Goal: Task Accomplishment & Management: Complete application form

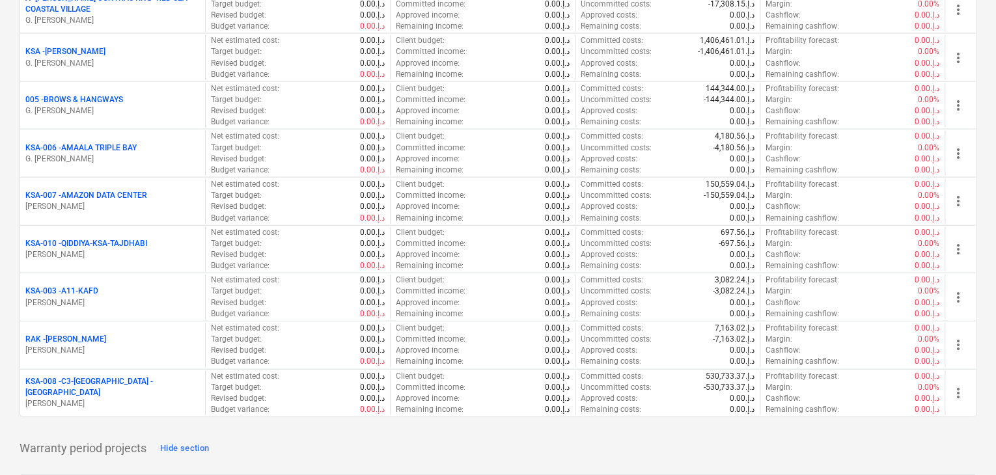
scroll to position [1497, 0]
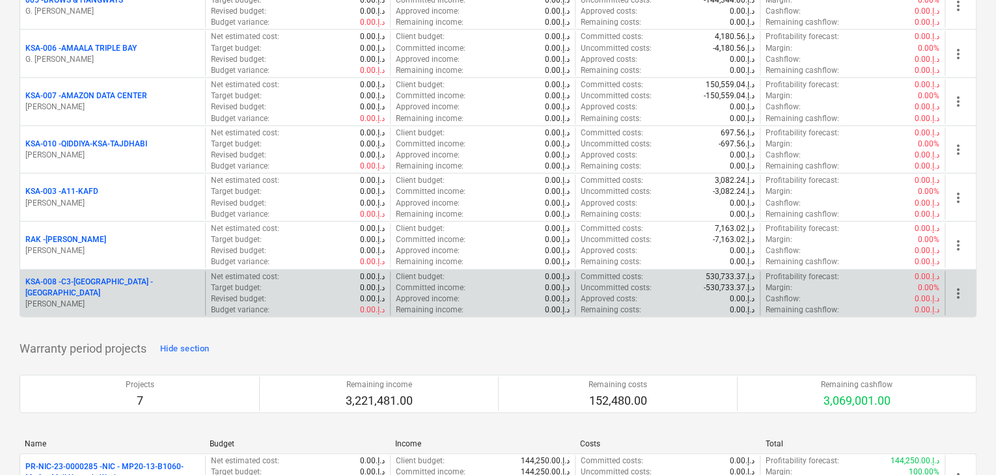
click at [132, 274] on div "KSA-008 - C3-[GEOGRAPHIC_DATA] -KSA [PERSON_NAME]" at bounding box center [112, 293] width 185 height 45
click at [125, 279] on p "KSA-008 - C3-[GEOGRAPHIC_DATA] -[GEOGRAPHIC_DATA]" at bounding box center [112, 288] width 174 height 22
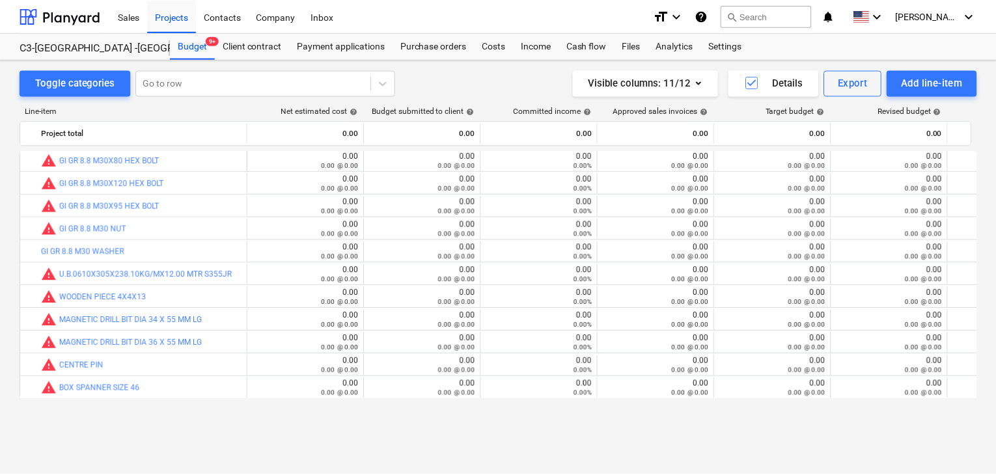
scroll to position [279, 0]
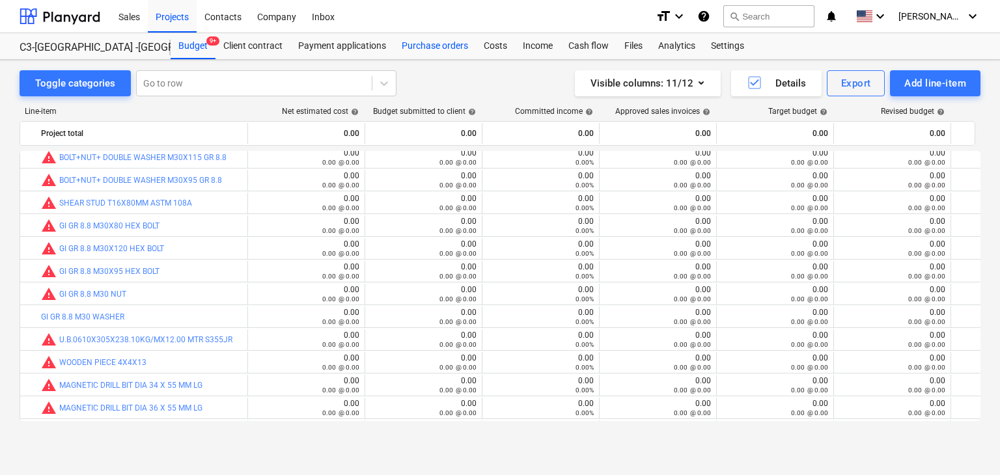
click at [430, 55] on div "Purchase orders" at bounding box center [435, 46] width 82 height 26
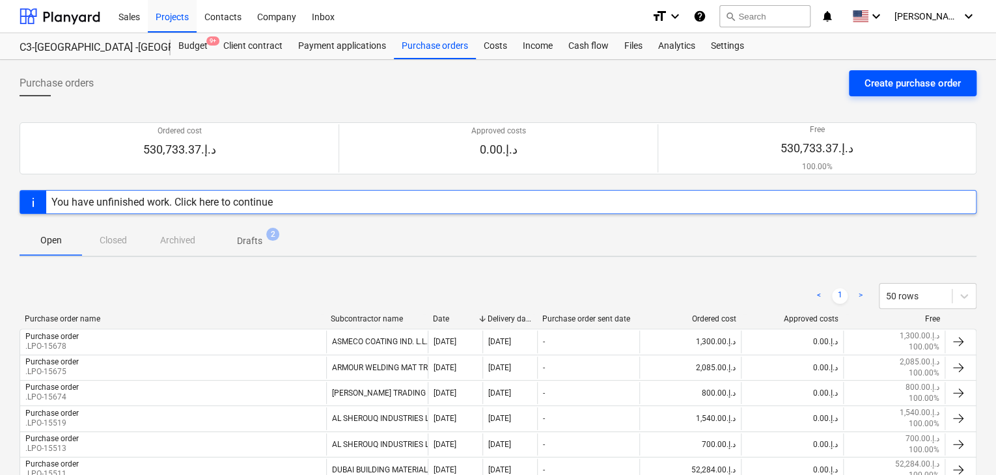
click at [892, 82] on div "Create purchase order" at bounding box center [912, 83] width 96 height 17
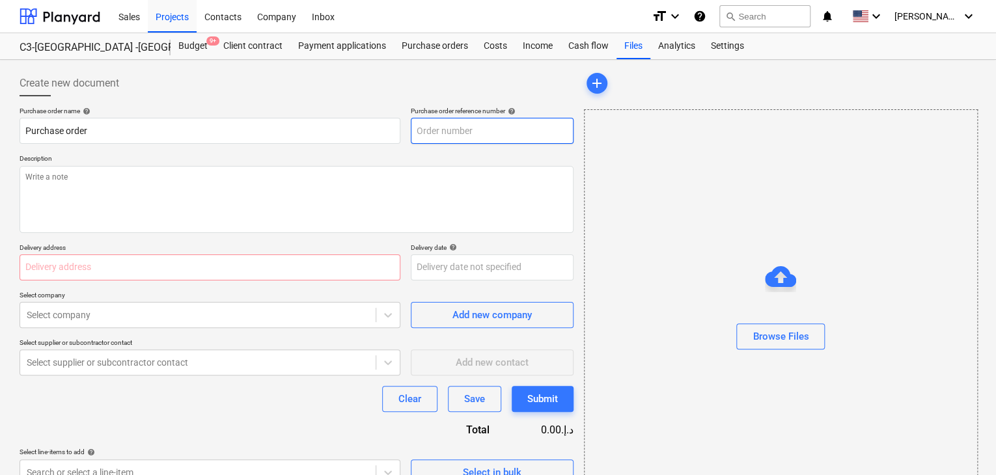
type textarea "x"
type input "KSA-008-PO-026"
drag, startPoint x: 488, startPoint y: 139, endPoint x: 414, endPoint y: 131, distance: 74.6
click at [414, 131] on input "KSA-008-PO-026" at bounding box center [492, 131] width 163 height 26
type textarea "x"
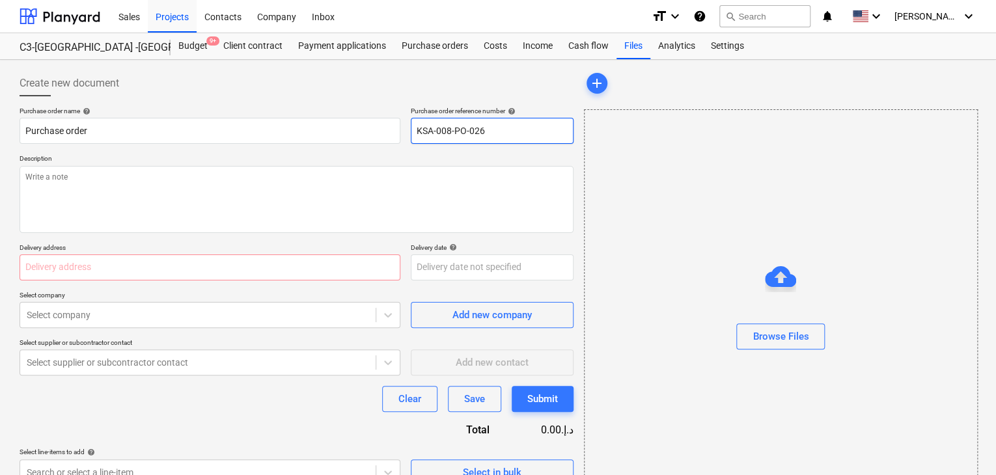
type input "."
type textarea "x"
type input ".l"
type textarea "x"
type input ".lp"
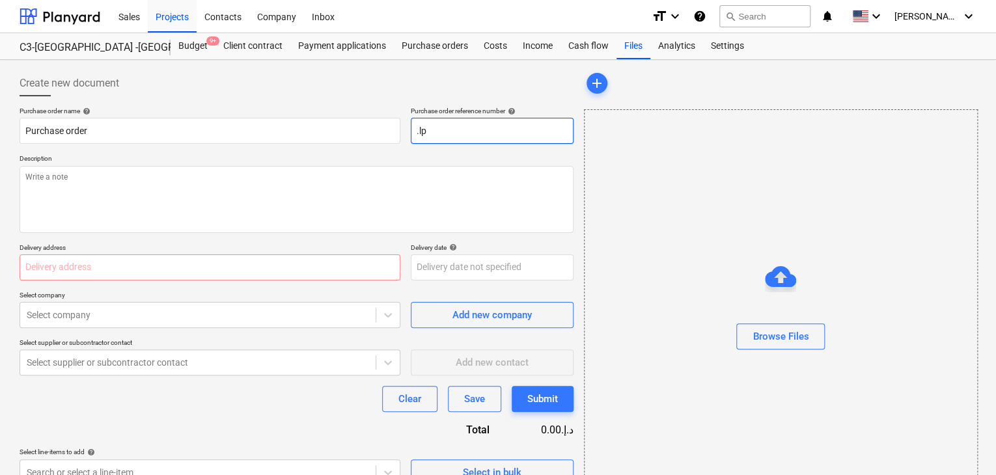
type textarea "x"
type input ".lpo"
type textarea "x"
type input ".lpo-"
type textarea "x"
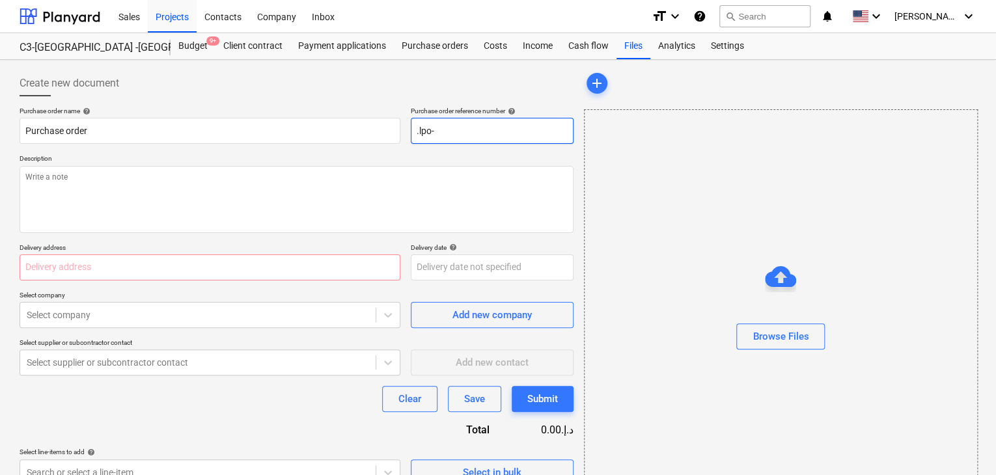
type input ".lpo-1"
type textarea "x"
type input ".lpo-15"
type textarea "x"
type input ".lpo-157"
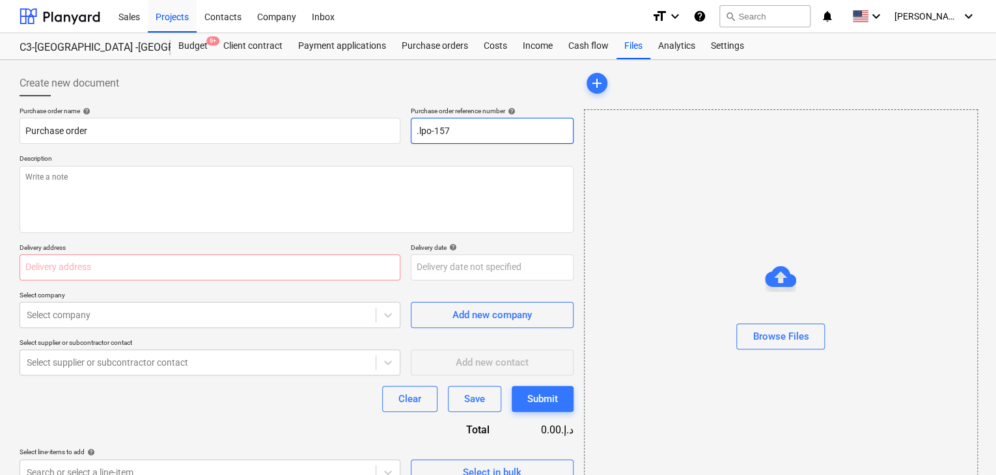
type textarea "x"
type input ".lpo-1570"
type textarea "x"
type input ".lpo-15706"
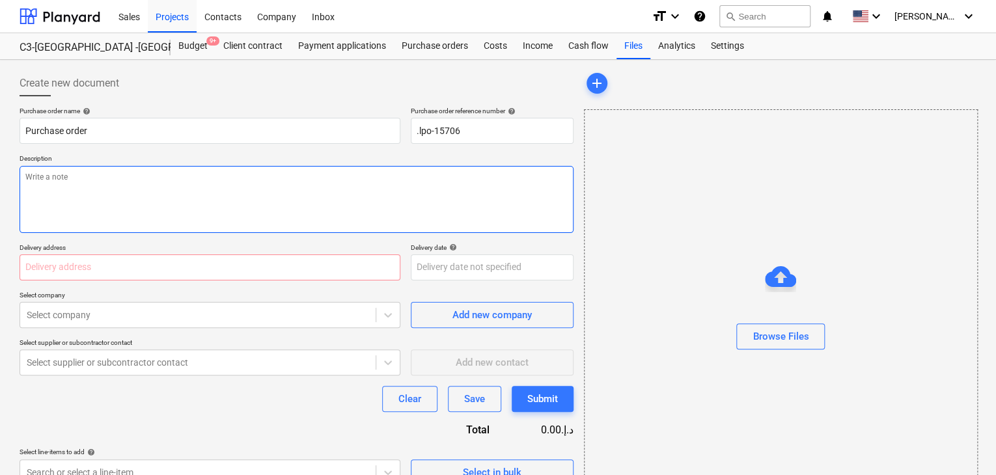
click at [173, 170] on textarea at bounding box center [297, 199] width 554 height 67
type textarea "x"
type textarea "0"
type textarea "x"
type textarea "08"
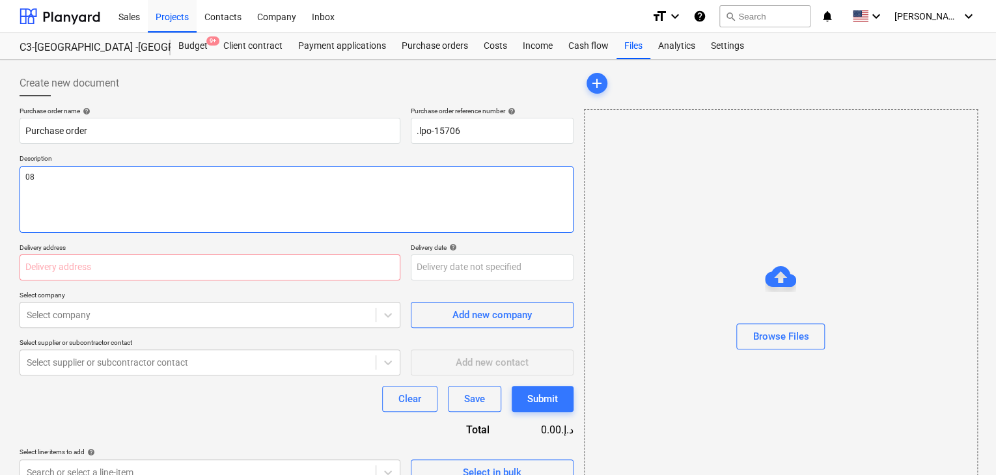
type textarea "x"
type textarea "08/"
type textarea "x"
type textarea "08/o"
type textarea "x"
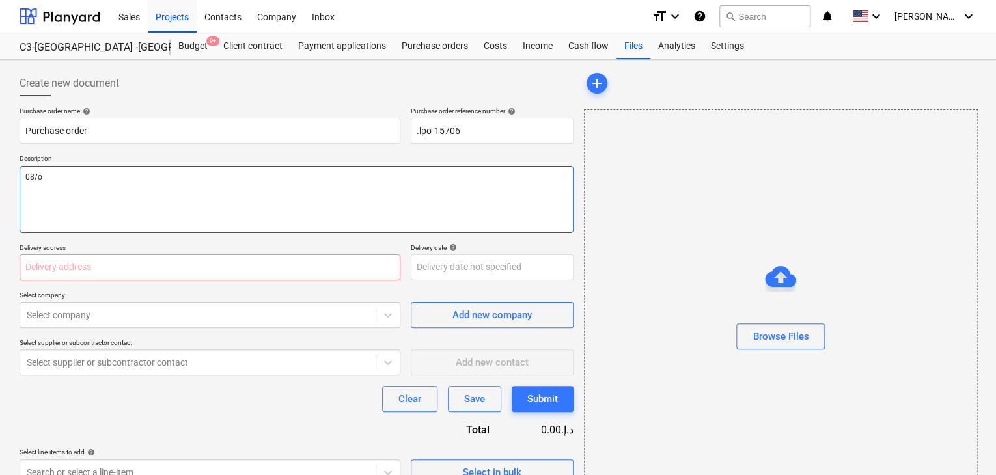
type textarea "08/oc"
type textarea "x"
type textarea "08/oct"
type textarea "x"
type textarea "08/oct/"
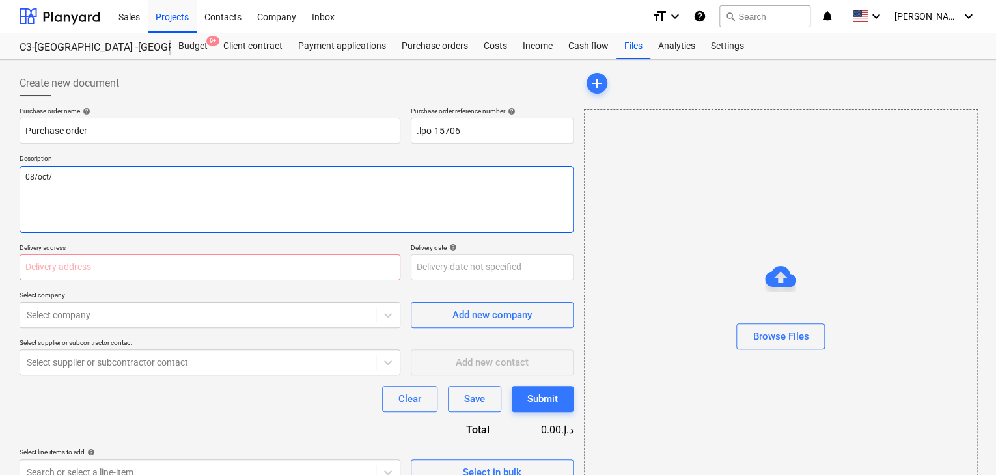
type textarea "x"
type textarea "08/[DATE]"
type textarea "x"
type textarea "[DATE]"
type textarea "x"
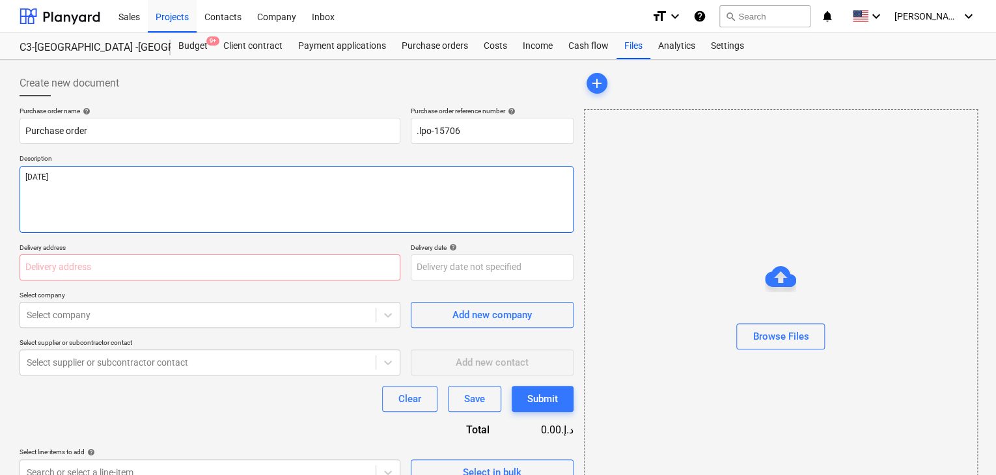
type textarea "[DATE]"
type textarea "x"
type textarea "[DATE]"
click at [21, 274] on input "text" at bounding box center [210, 268] width 381 height 26
type textarea "x"
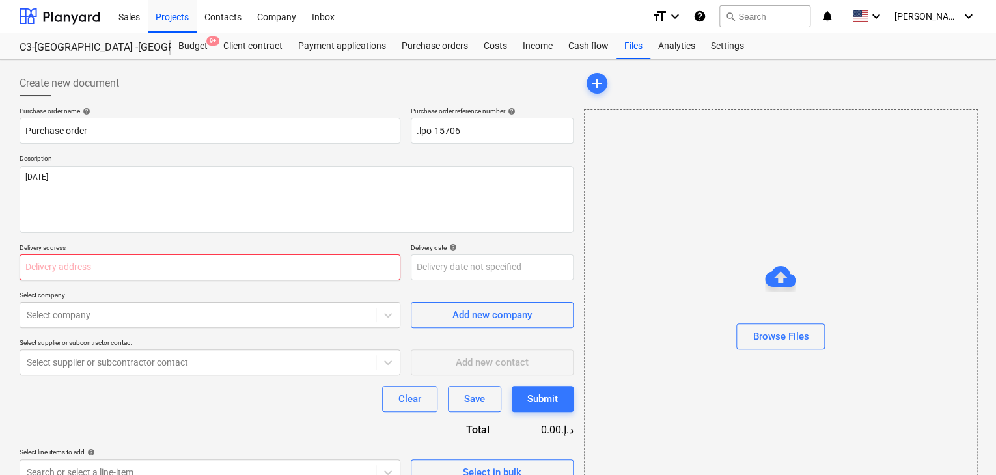
type input "l"
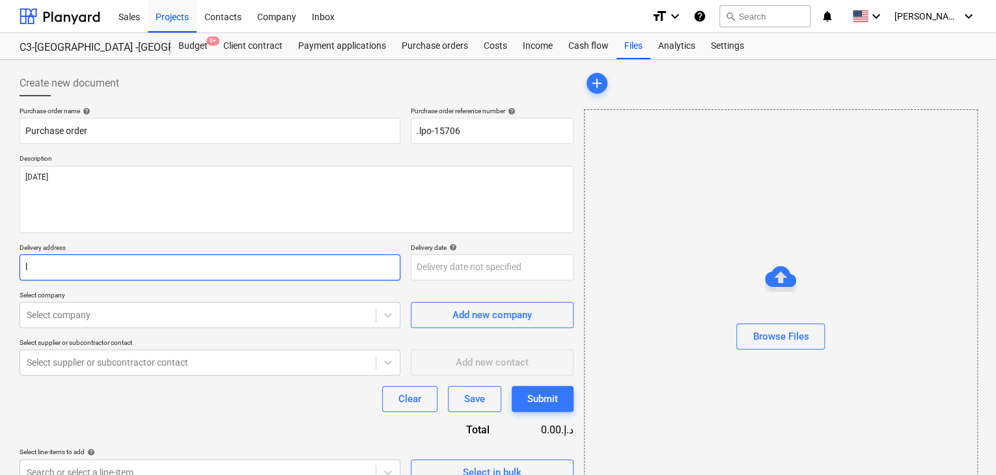
type textarea "x"
type input "lu"
type textarea "x"
type input "luc"
type textarea "x"
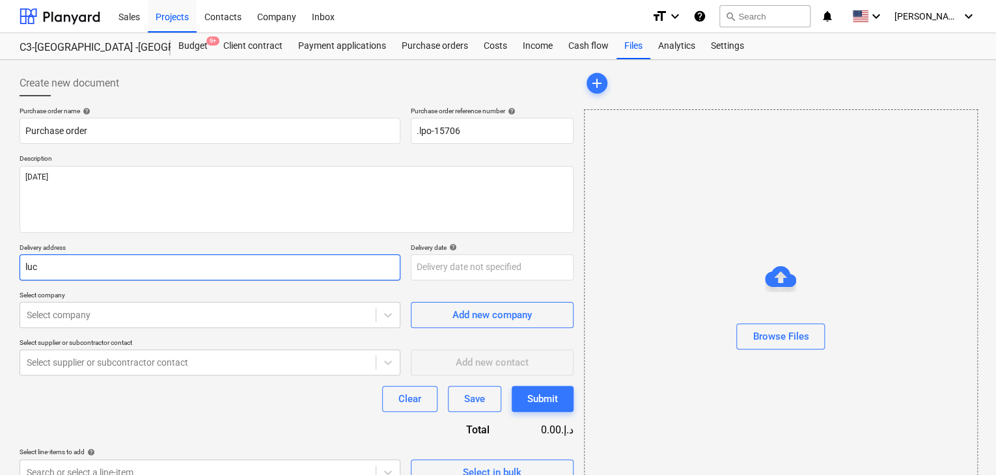
type input "luck"
type textarea "x"
type input "lucky"
type textarea "x"
type input "lucky"
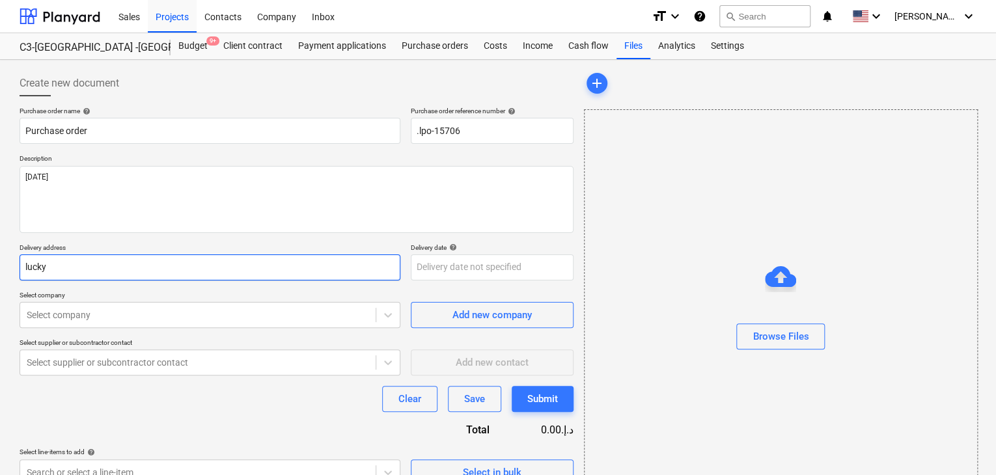
type textarea "x"
type input "lucky e"
type textarea "x"
type input "lucky en"
type textarea "x"
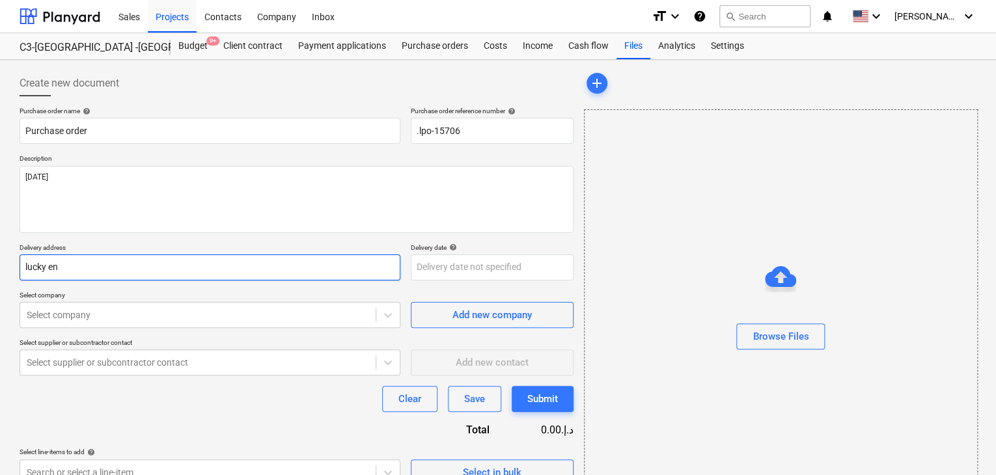
type input "lucky eng"
type textarea "x"
type input "lucky engi"
type textarea "x"
type input "lucky engin"
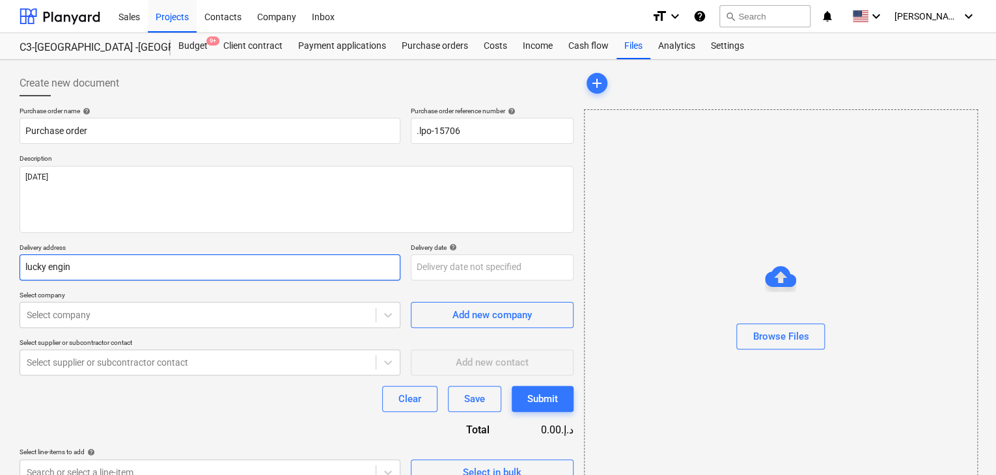
type textarea "x"
type input "lucky engine"
type textarea "x"
type input "lucky enginee"
type textarea "x"
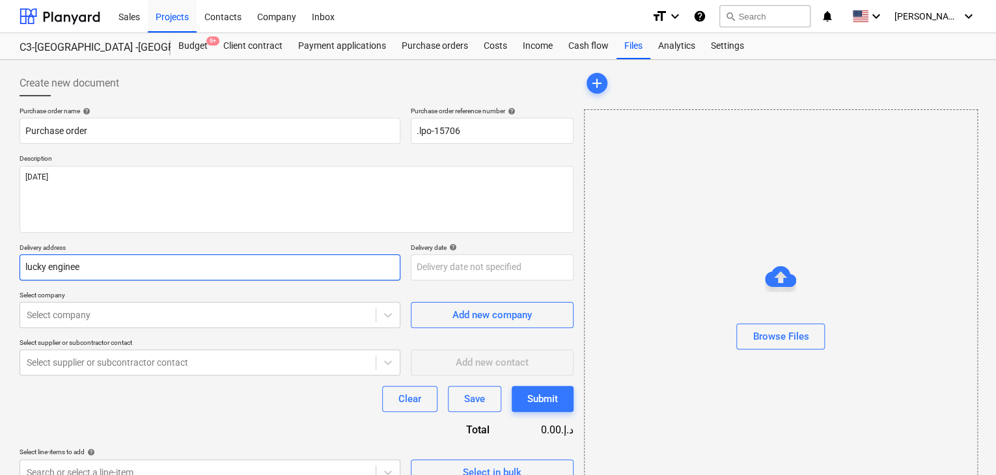
type input "lucky engineer"
type textarea "x"
type input "lucky engineeri"
type textarea "x"
type input "lucky engineerin"
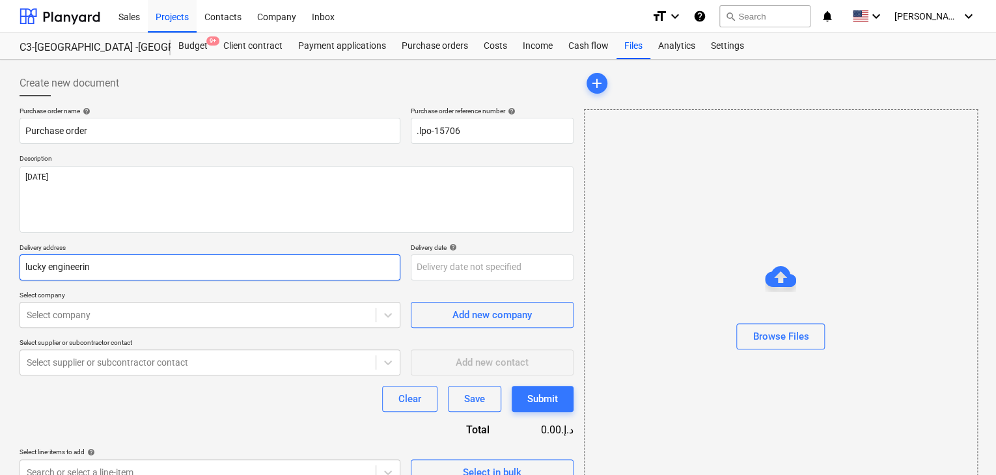
type textarea "x"
type input "lucky engineering"
type textarea "x"
type input "lucky engineering"
type textarea "x"
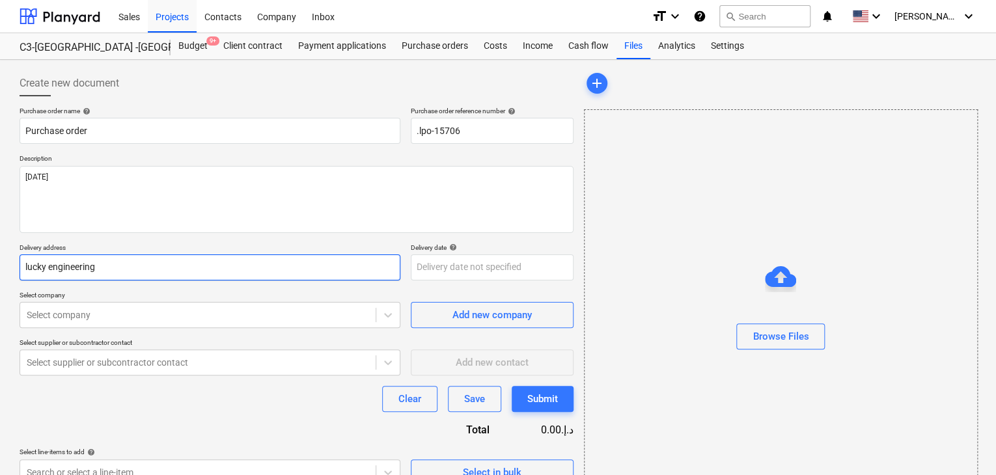
type input "lucky engineering s"
type textarea "x"
type input "lucky engineering se"
type textarea "x"
type input "lucky engineering ser"
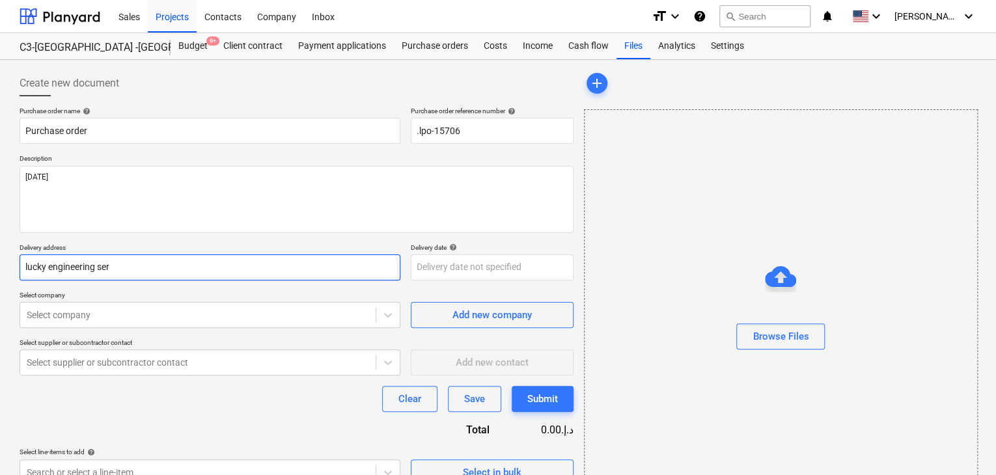
type textarea "x"
type input "lucky engineering serv"
type textarea "x"
type input "lucky engineering servi"
type textarea "x"
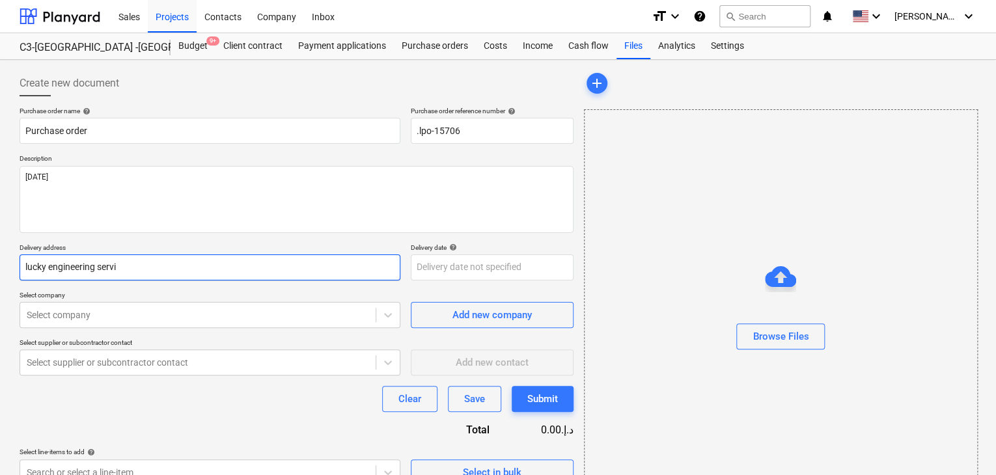
type input "lucky engineering servic"
type textarea "x"
type input "lucky engineering service"
type textarea "x"
type input "lucky engineering services"
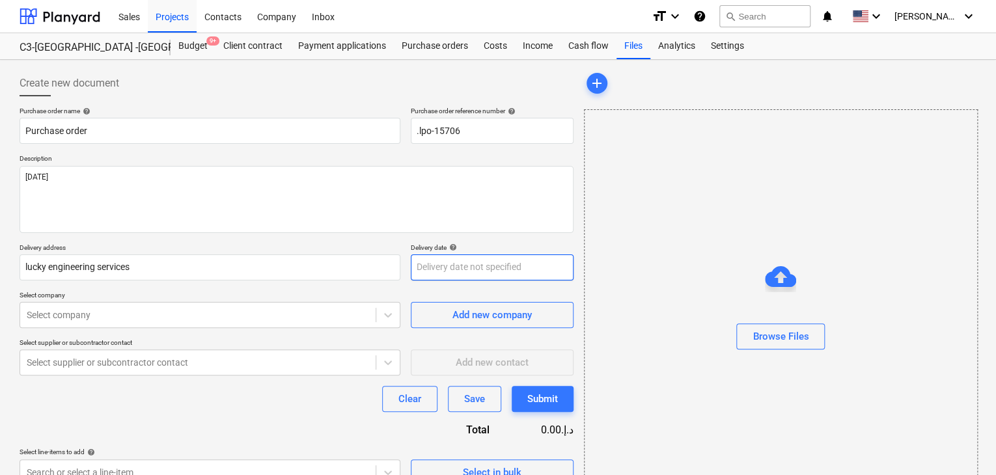
click at [433, 273] on body "Sales Projects Contacts Company Inbox format_size keyboard_arrow_down help sear…" at bounding box center [498, 237] width 996 height 475
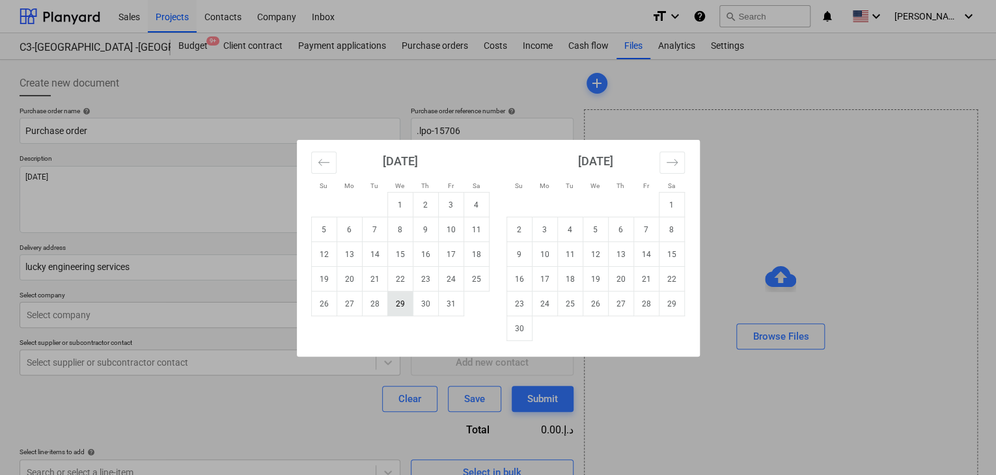
click at [411, 305] on td "29" at bounding box center [399, 304] width 25 height 25
type textarea "x"
type input "[DATE]"
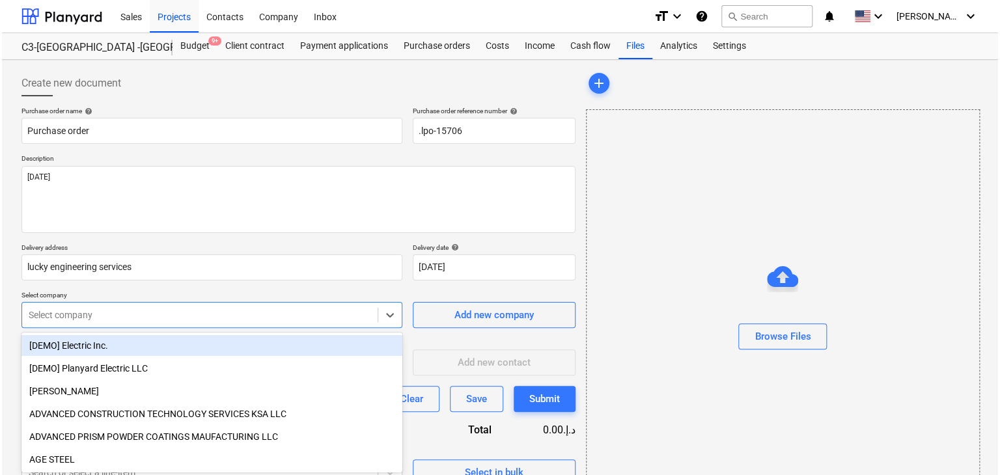
scroll to position [46, 0]
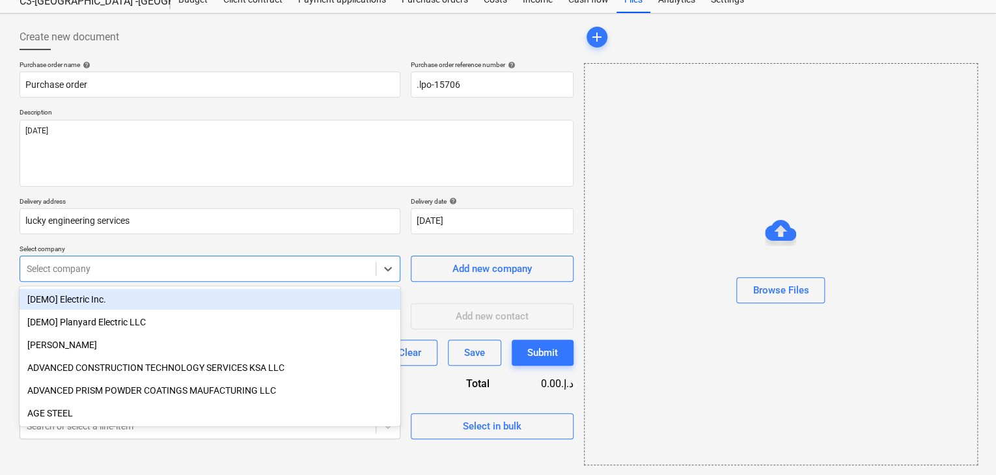
click at [215, 307] on body "Sales Projects Contacts Company Inbox format_size keyboard_arrow_down help sear…" at bounding box center [498, 191] width 996 height 475
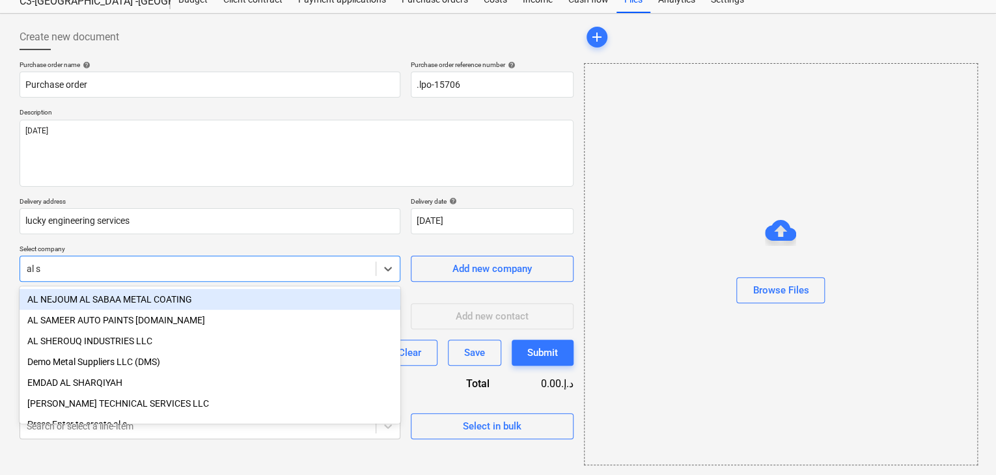
type input "al sh"
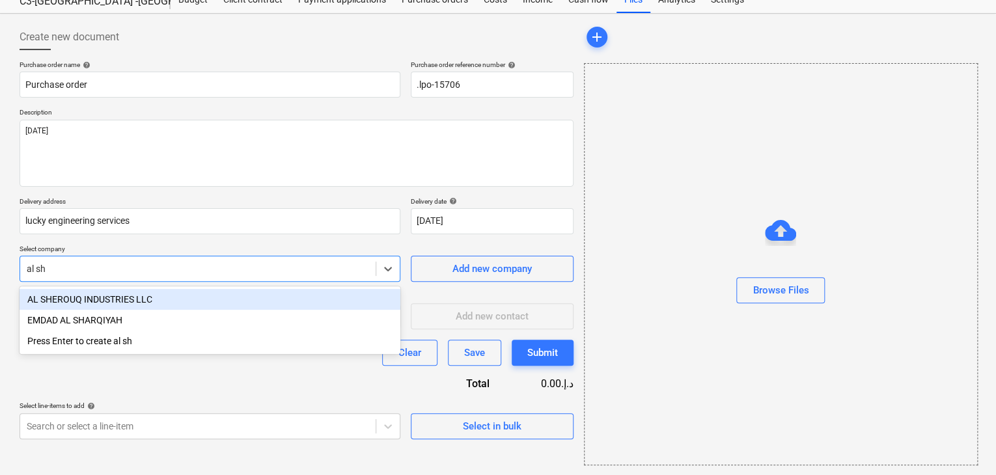
click at [215, 307] on div "AL SHEROUQ INDUSTRIES LLC" at bounding box center [210, 299] width 381 height 21
type textarea "x"
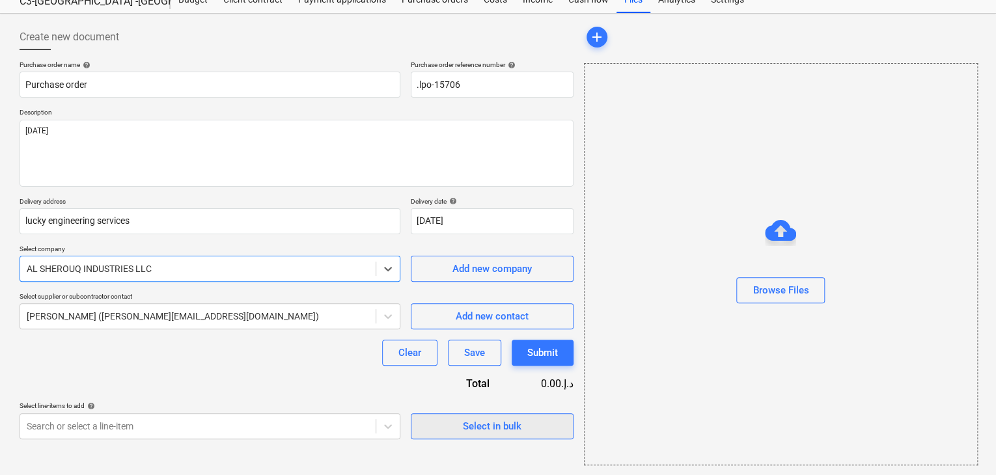
click at [454, 430] on span "Select in bulk" at bounding box center [492, 426] width 130 height 17
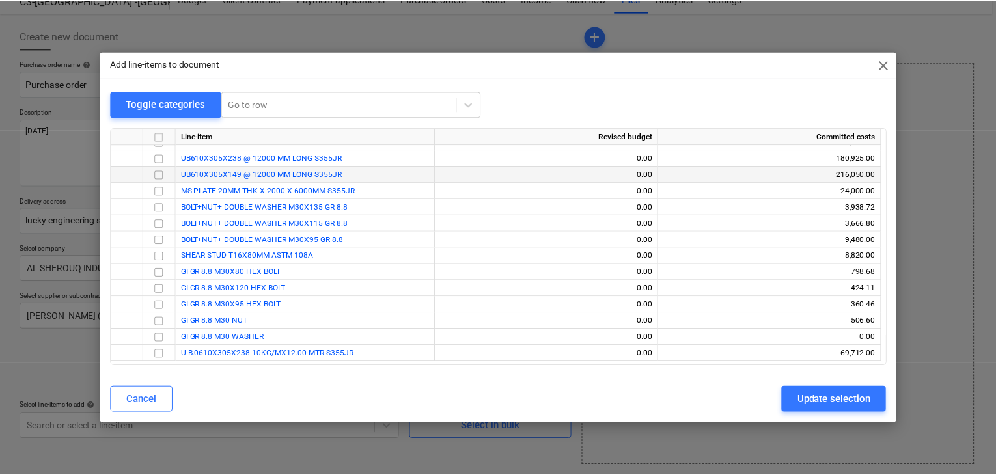
scroll to position [130, 0]
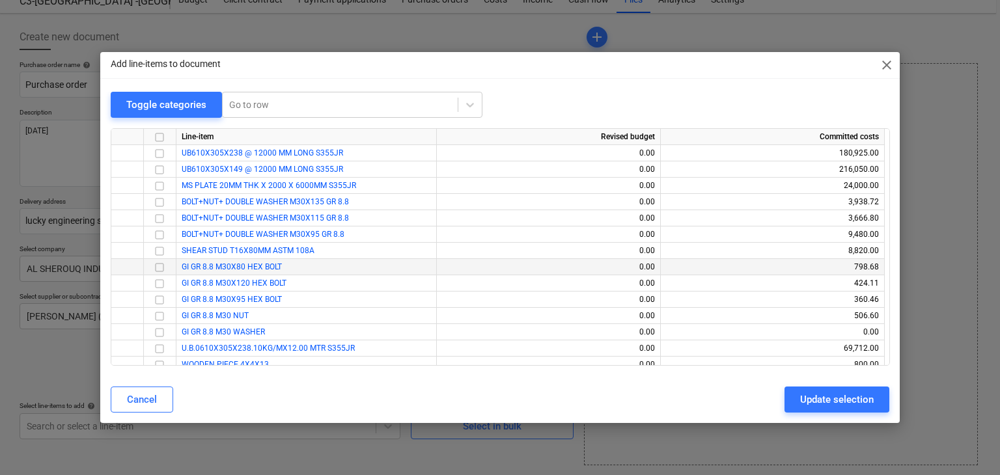
click at [156, 267] on input "checkbox" at bounding box center [160, 268] width 16 height 16
click at [160, 287] on input "checkbox" at bounding box center [160, 284] width 16 height 16
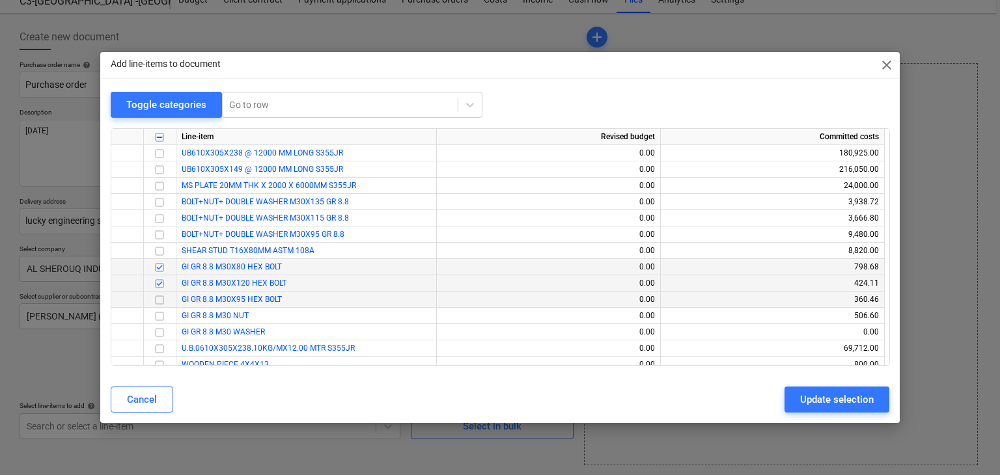
click at [159, 303] on input "checkbox" at bounding box center [160, 300] width 16 height 16
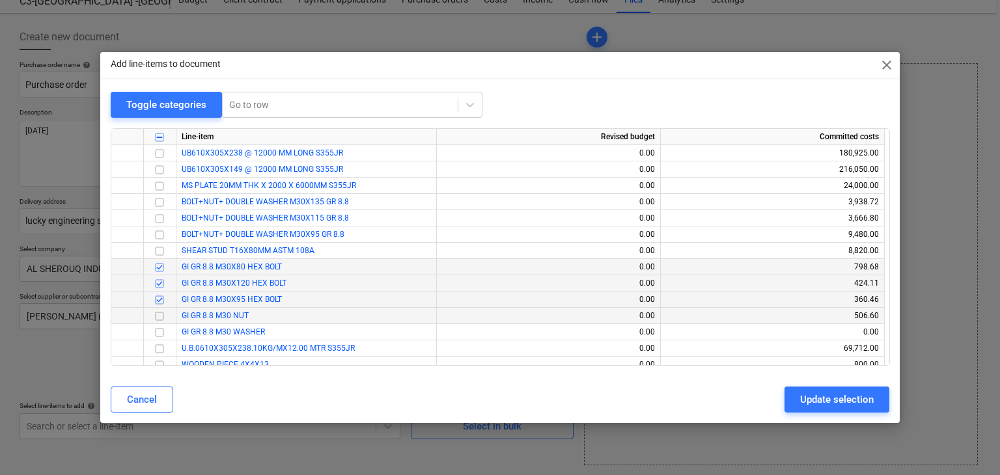
click at [159, 313] on input "checkbox" at bounding box center [160, 317] width 16 height 16
click at [158, 337] on input "checkbox" at bounding box center [160, 333] width 16 height 16
click at [809, 391] on div "Update selection" at bounding box center [837, 399] width 74 height 17
type textarea "x"
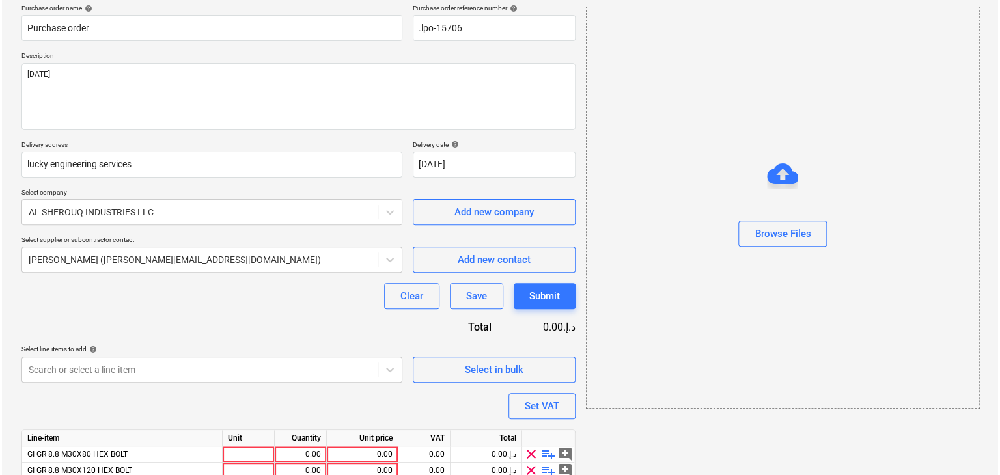
scroll to position [208, 0]
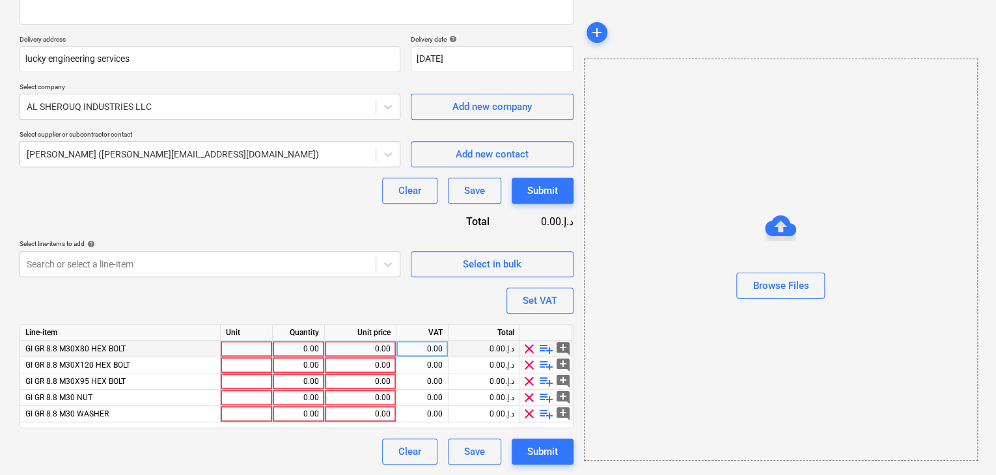
click at [227, 348] on div at bounding box center [247, 349] width 52 height 16
type input "nos"
type textarea "x"
type input "nos"
type textarea "x"
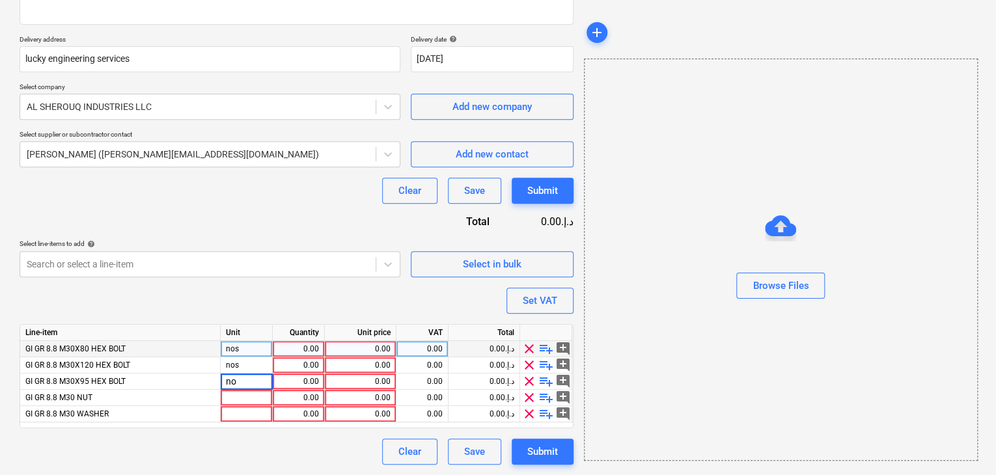
type input "nos"
type textarea "x"
type input "nos"
type textarea "x"
type input "nos"
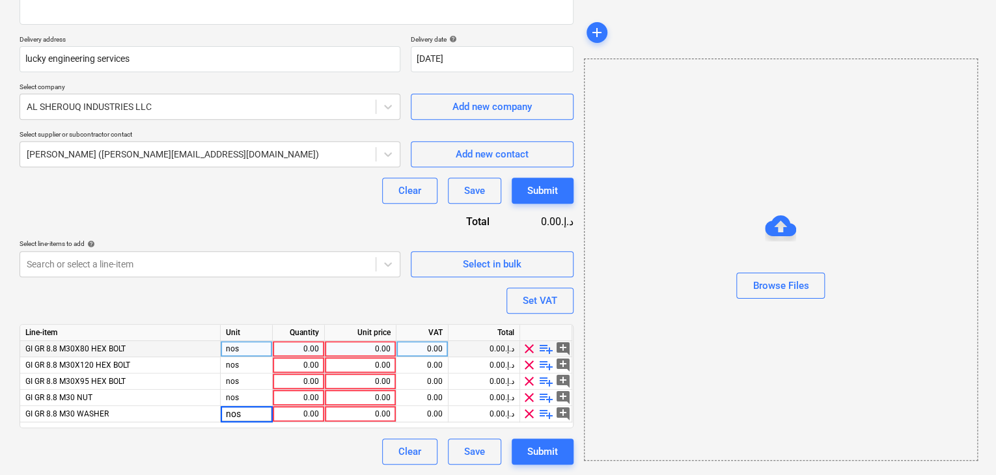
type textarea "x"
click at [284, 345] on div "0.00" at bounding box center [298, 349] width 41 height 16
type input "480"
type textarea "x"
type input "160"
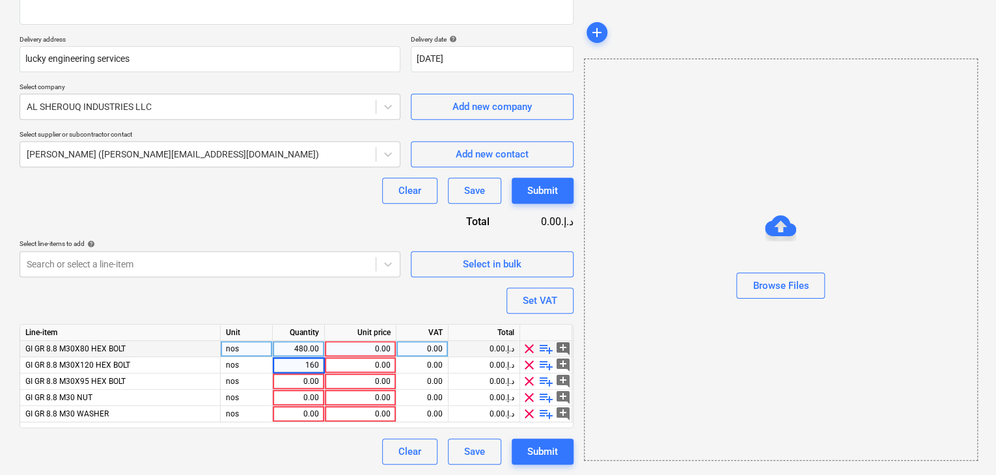
type textarea "x"
type input "160"
type textarea "x"
type input "800"
type textarea "x"
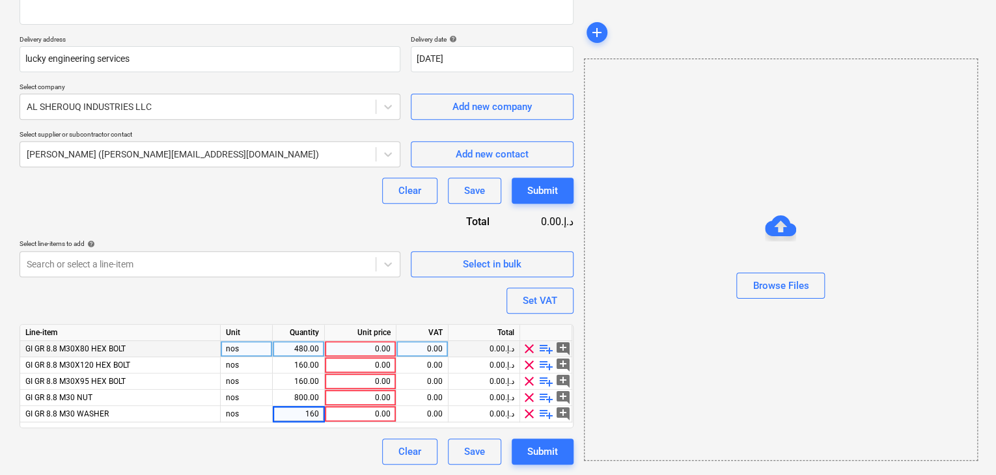
type input "1600"
type textarea "x"
click at [370, 352] on div "0.00" at bounding box center [360, 349] width 61 height 16
type input "4.87"
type textarea "x"
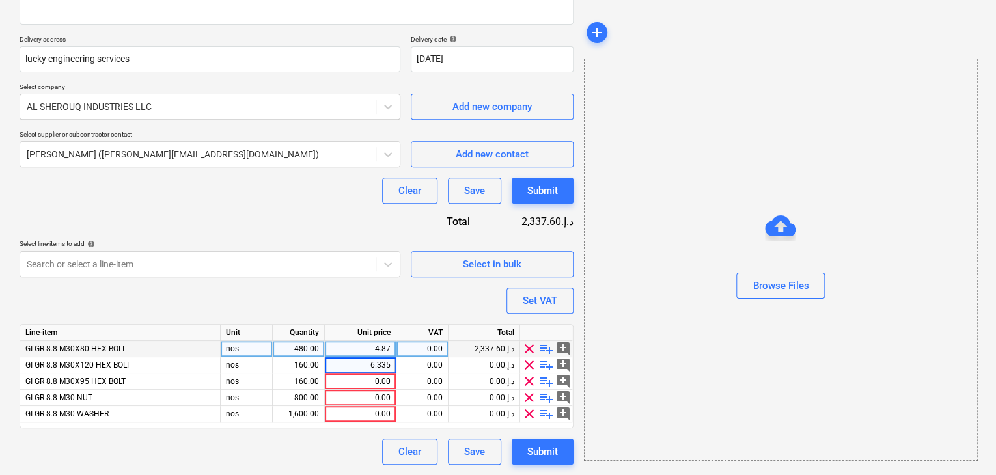
type input "6.33"
type textarea "x"
type input "5.38"
type textarea "x"
type input "1.70"
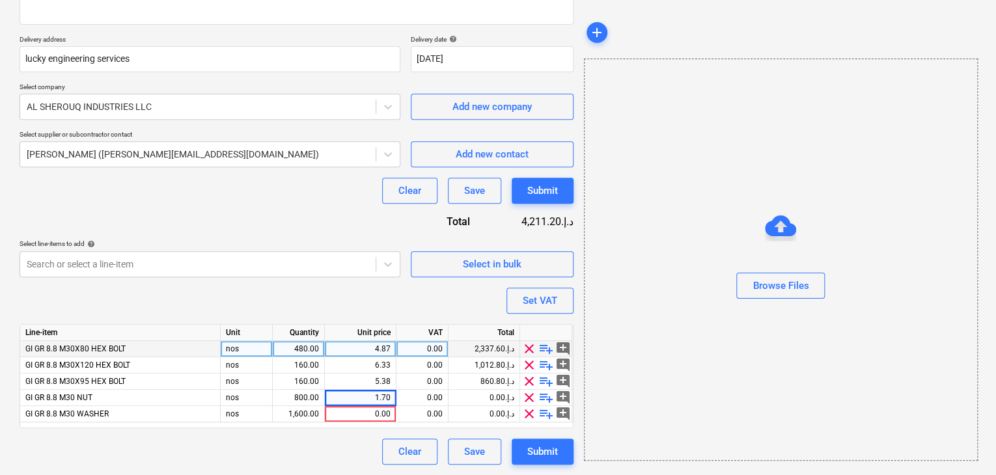
type textarea "x"
type input "0.401"
type textarea "x"
click at [665, 284] on div "Browse Files" at bounding box center [781, 259] width 393 height 99
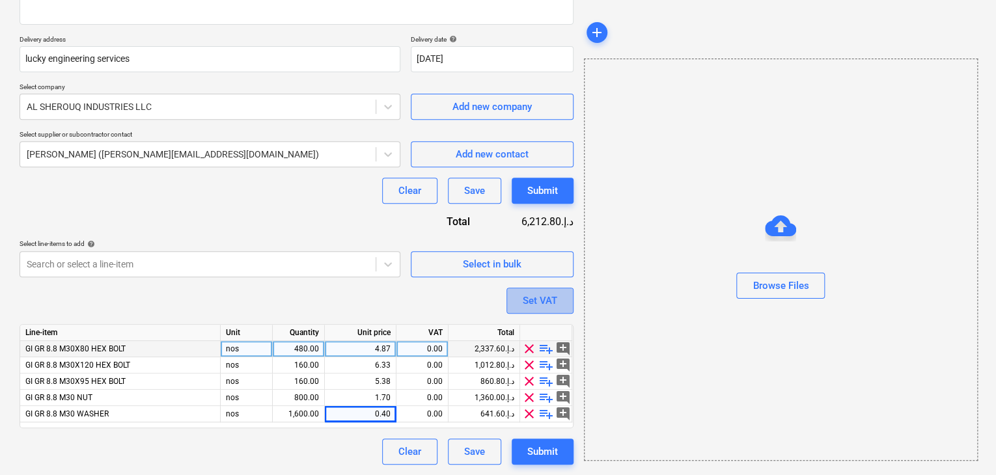
click at [543, 300] on div "Set VAT" at bounding box center [540, 300] width 35 height 17
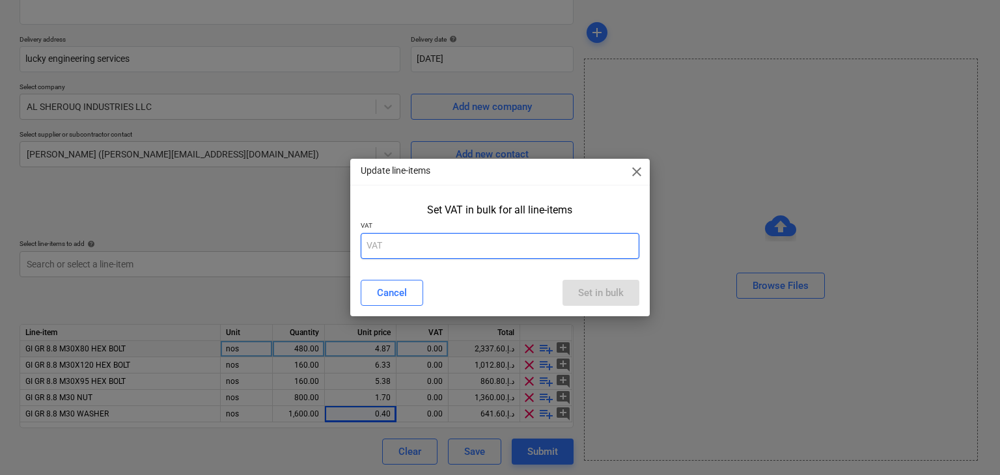
click at [427, 236] on input "text" at bounding box center [500, 246] width 279 height 26
type input "5"
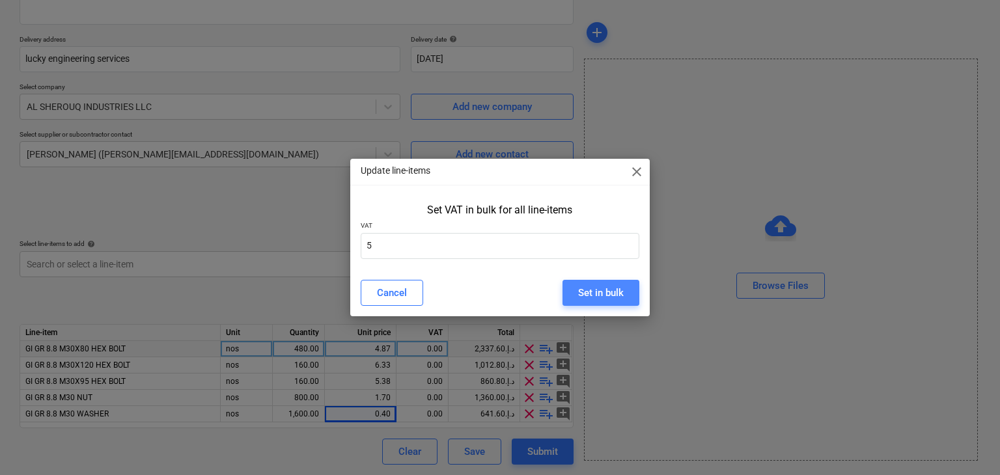
click at [577, 294] on button "Set in bulk" at bounding box center [600, 293] width 77 height 26
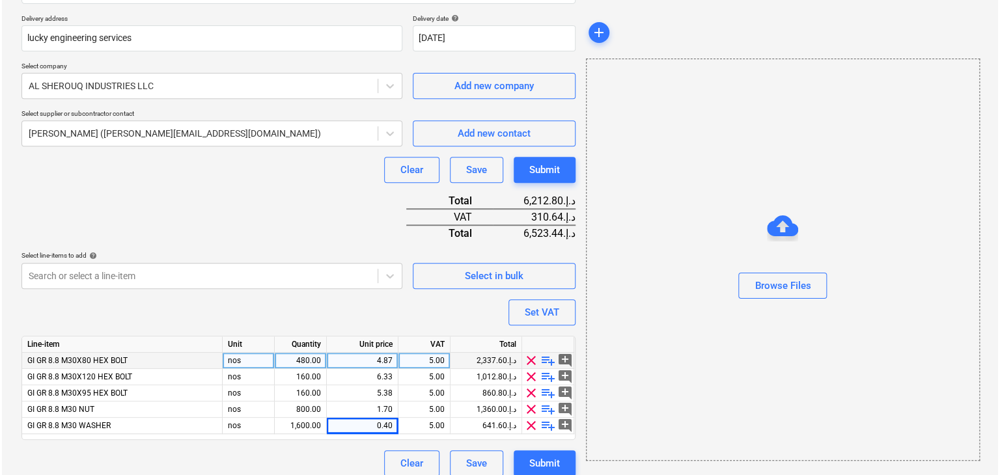
scroll to position [240, 0]
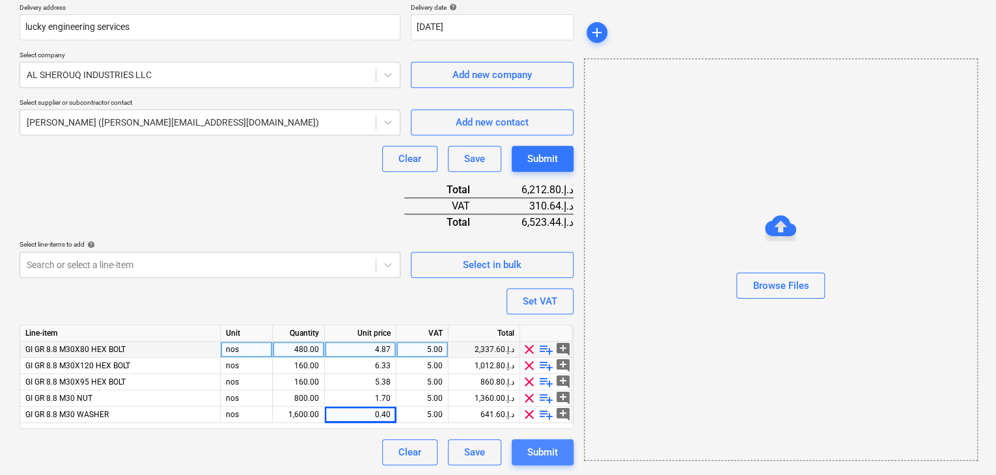
click at [546, 439] on button "Submit" at bounding box center [543, 452] width 62 height 26
type textarea "x"
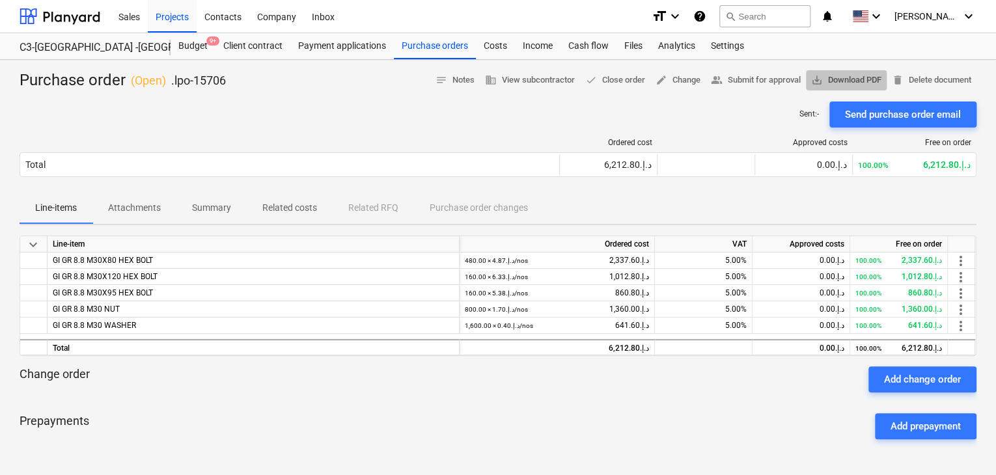
click at [825, 77] on span "save_alt Download PDF" at bounding box center [846, 80] width 70 height 15
click at [172, 23] on div "Projects" at bounding box center [172, 15] width 49 height 33
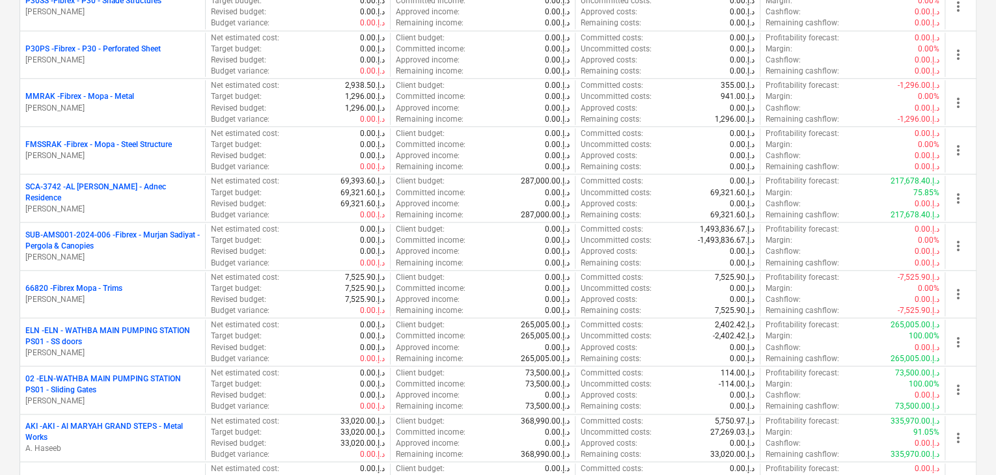
scroll to position [781, 0]
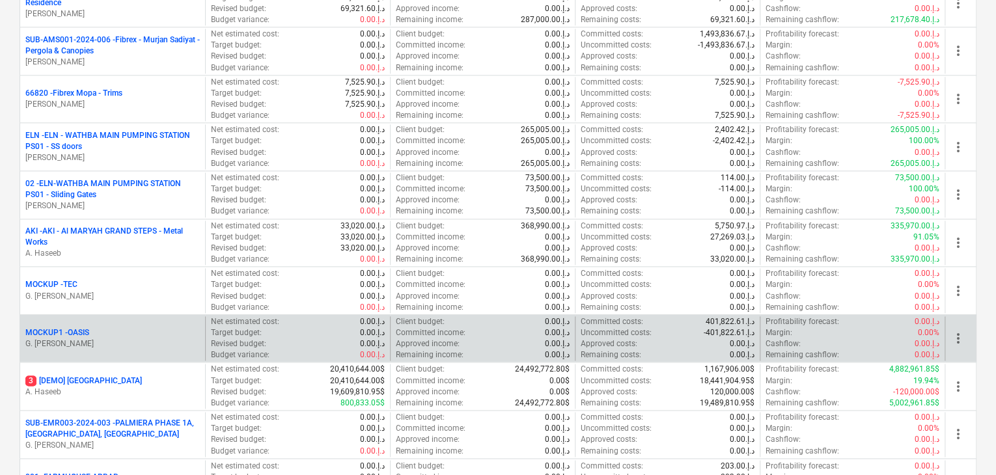
click at [48, 328] on p "MOCKUP1 - OASIS" at bounding box center [57, 332] width 64 height 11
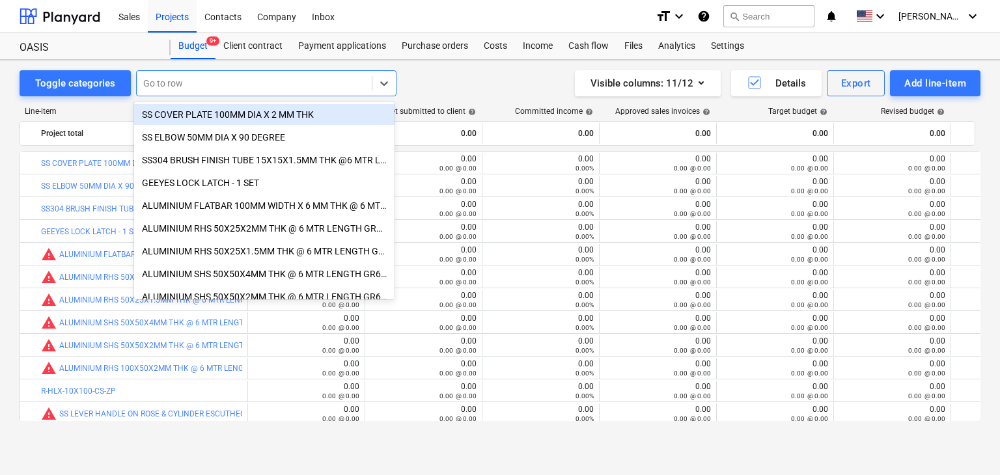
click at [193, 81] on div at bounding box center [254, 83] width 222 height 13
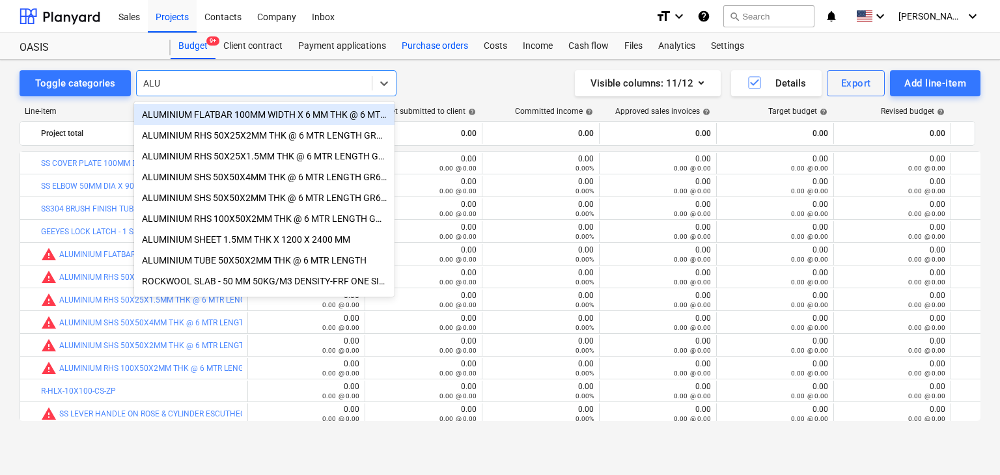
type input "ALU"
click at [445, 50] on div "Purchase orders" at bounding box center [435, 46] width 82 height 26
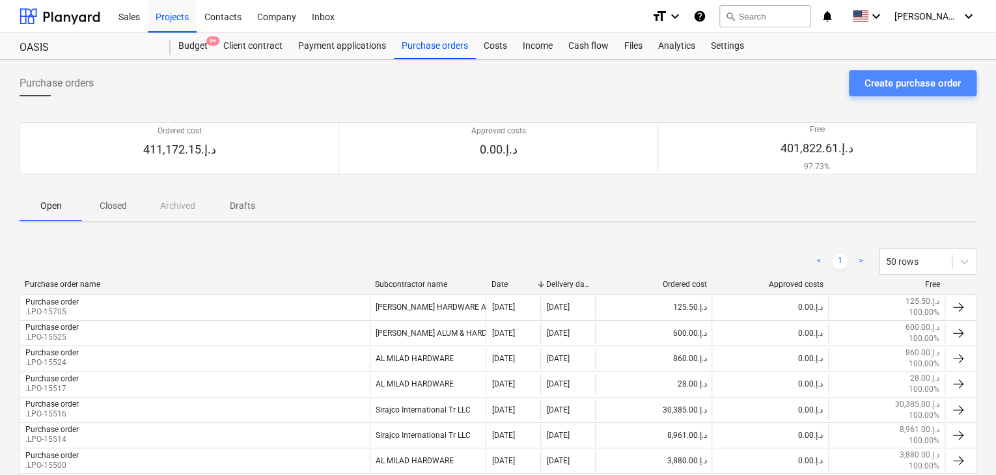
click at [889, 83] on div "Create purchase order" at bounding box center [912, 83] width 96 height 17
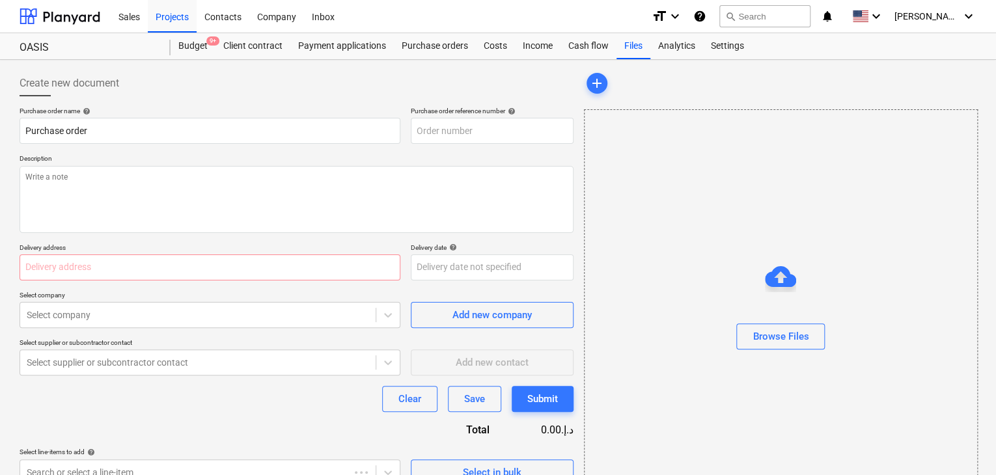
click at [417, 159] on p "Description" at bounding box center [297, 159] width 554 height 11
type textarea "x"
type input "MOCKUP1-PO-061"
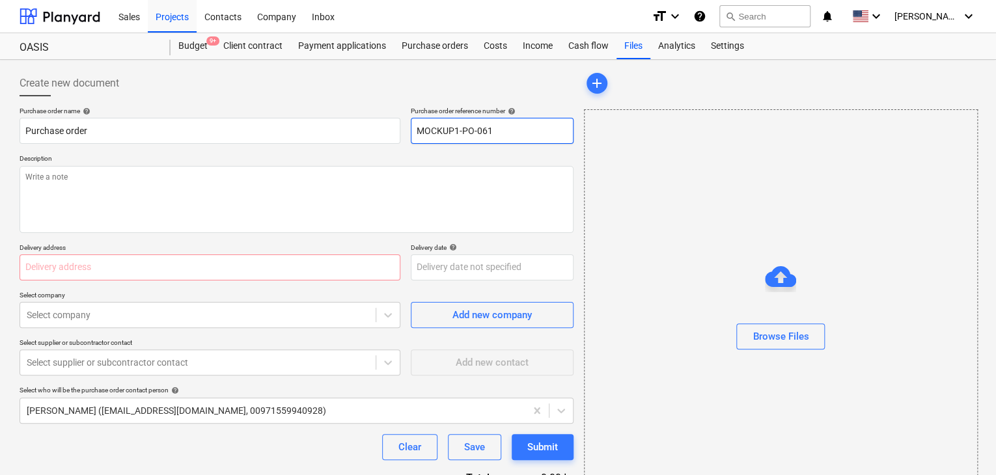
drag, startPoint x: 495, startPoint y: 133, endPoint x: 412, endPoint y: 131, distance: 82.7
click at [412, 131] on input "MOCKUP1-PO-061" at bounding box center [492, 131] width 163 height 26
type textarea "x"
type input "."
type textarea "x"
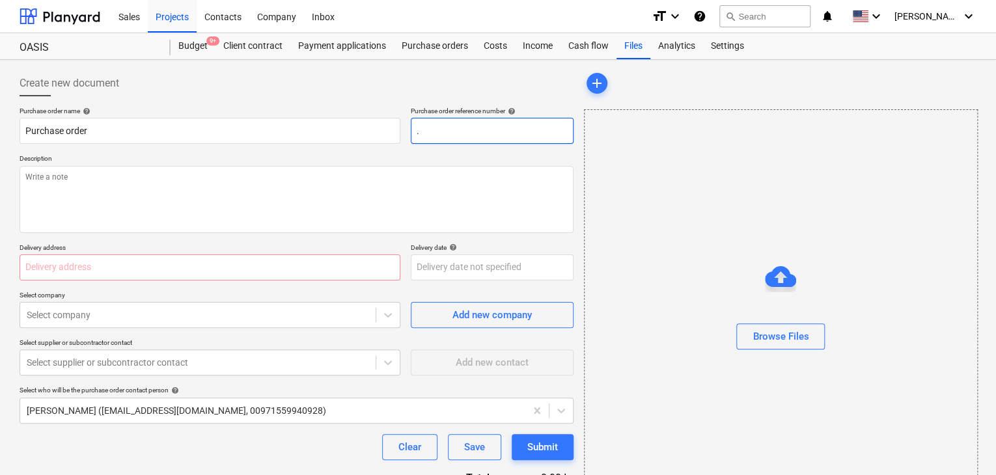
type input ".L"
type textarea "x"
type input ".LP"
type textarea "x"
type input ".LPO"
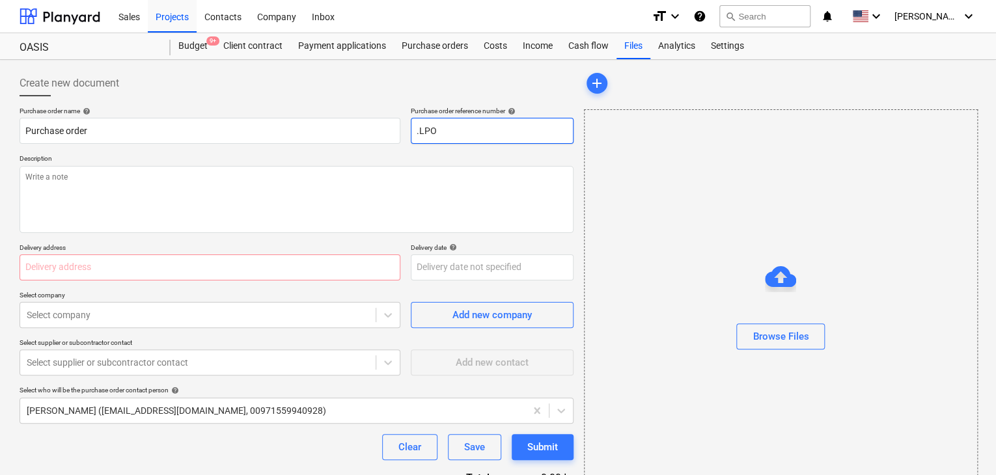
type textarea "x"
type input ".LPO-"
type textarea "x"
type input ".LPO-1"
type textarea "x"
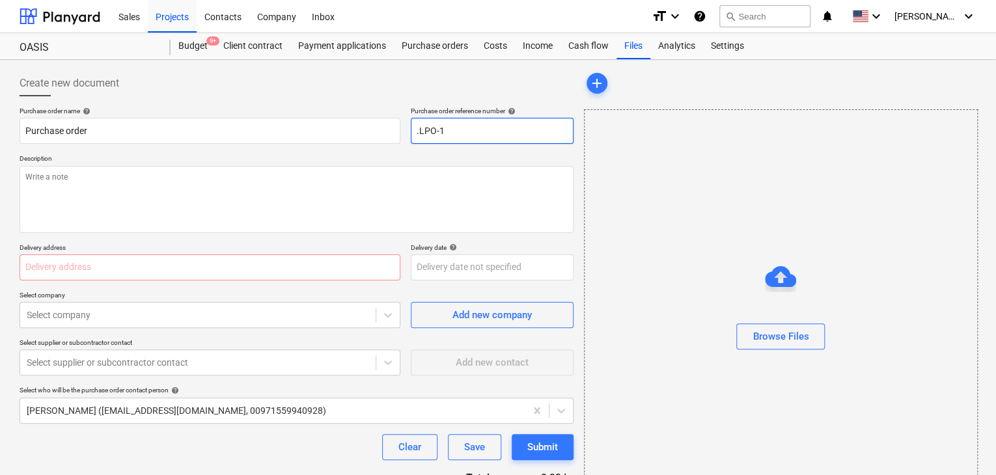
type input ".LPO-15"
type textarea "x"
type input ".LPO-157"
type textarea "x"
type input ".LPO-1570"
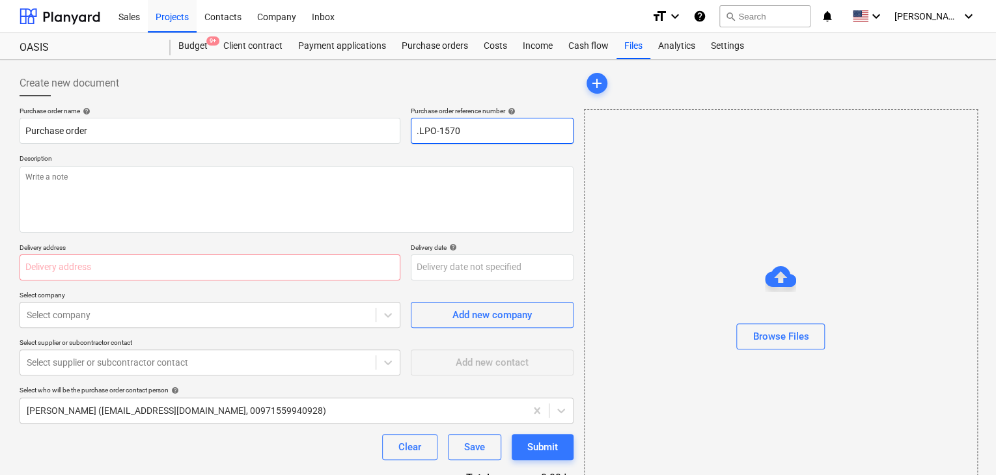
type textarea "x"
type input ".LPO-15707"
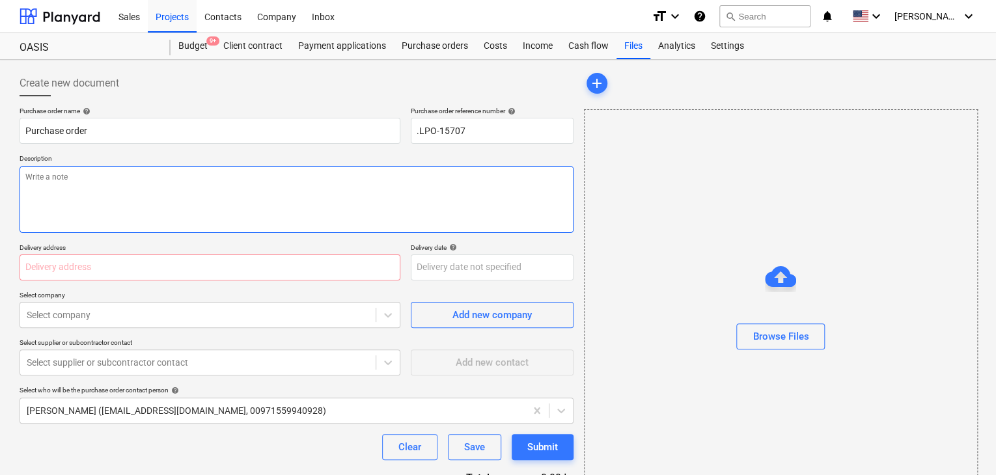
click at [182, 173] on textarea at bounding box center [297, 199] width 554 height 67
type textarea "x"
type textarea "0"
type textarea "x"
type textarea "08"
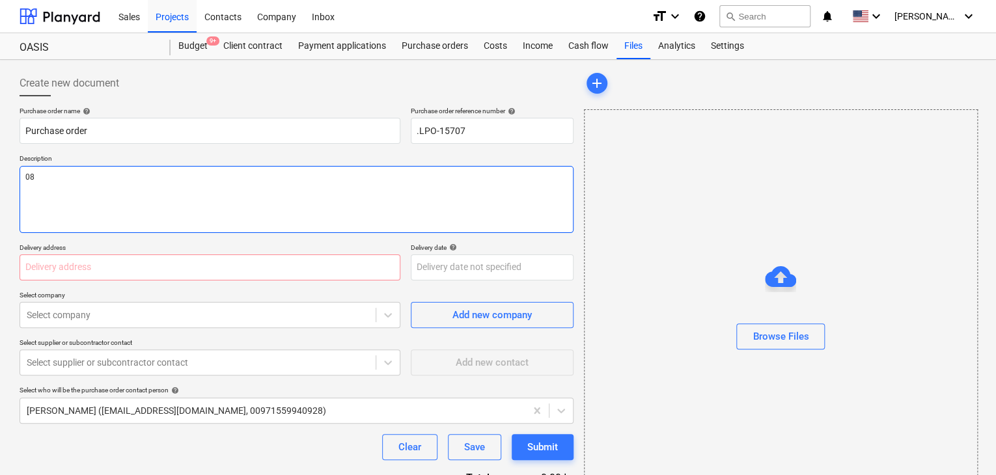
type textarea "x"
type textarea "08/"
type textarea "x"
type textarea "08/O"
type textarea "x"
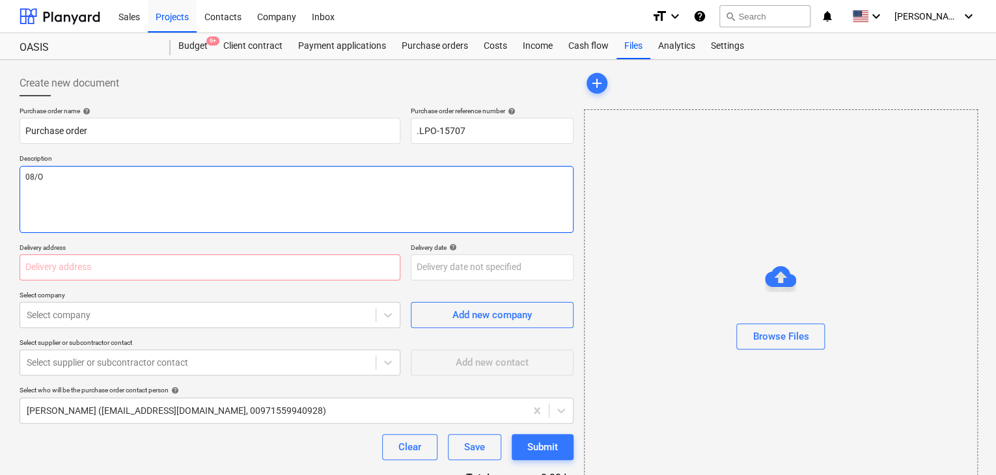
type textarea "08/OC"
type textarea "x"
type textarea "08/OCT"
type textarea "x"
type textarea "08/OCT/"
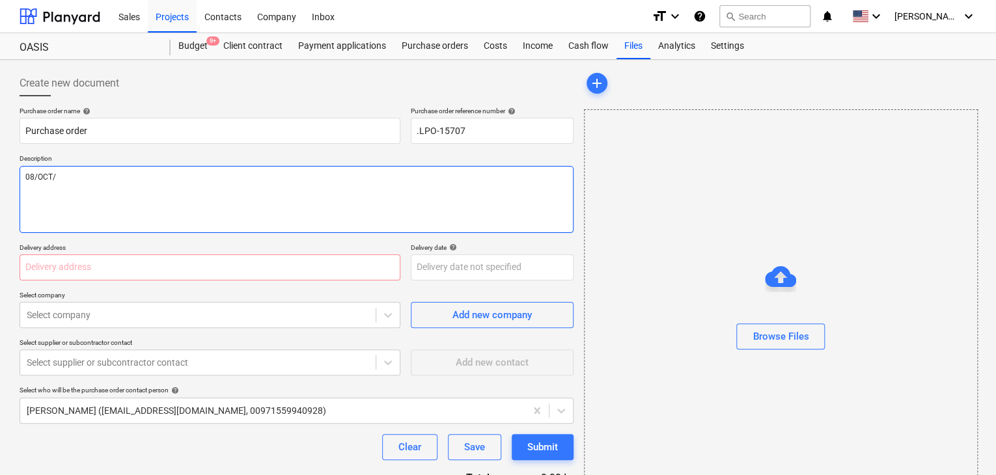
type textarea "x"
type textarea "08/[DATE]"
type textarea "x"
type textarea "[DATE]"
type textarea "x"
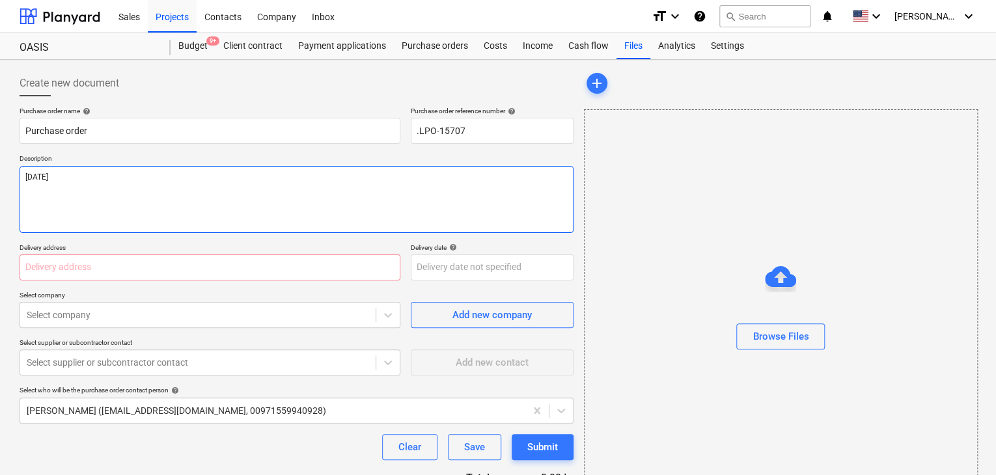
type textarea "[DATE]"
type textarea "x"
type textarea "[DATE]"
click at [109, 264] on input "text" at bounding box center [210, 268] width 381 height 26
type textarea "x"
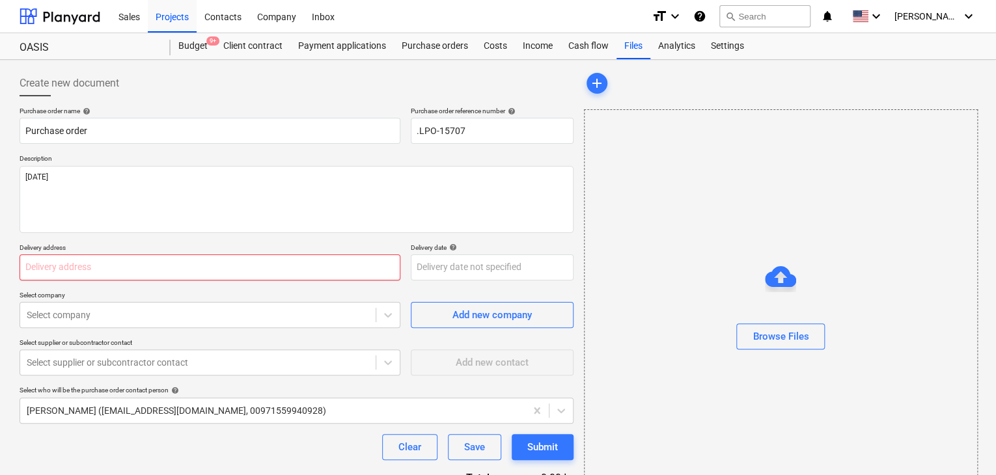
type input "L"
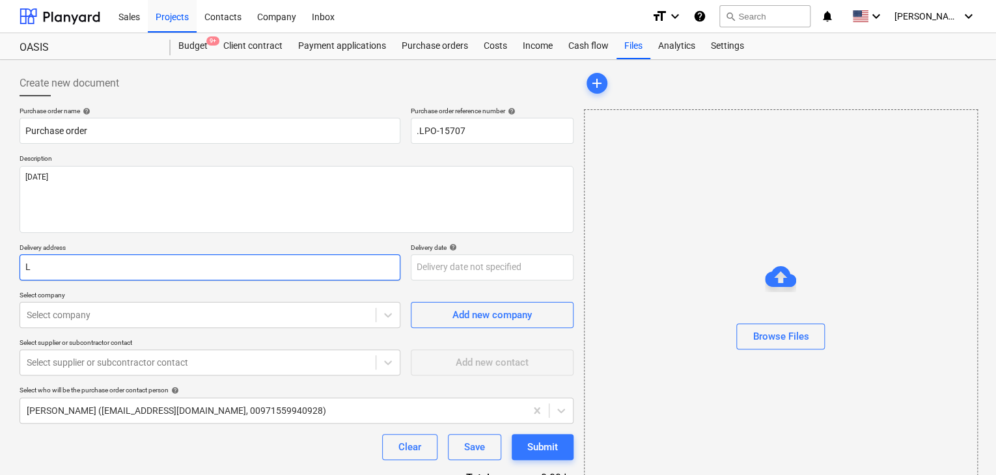
type textarea "x"
type input "LU"
type textarea "x"
type input "LUC"
type textarea "x"
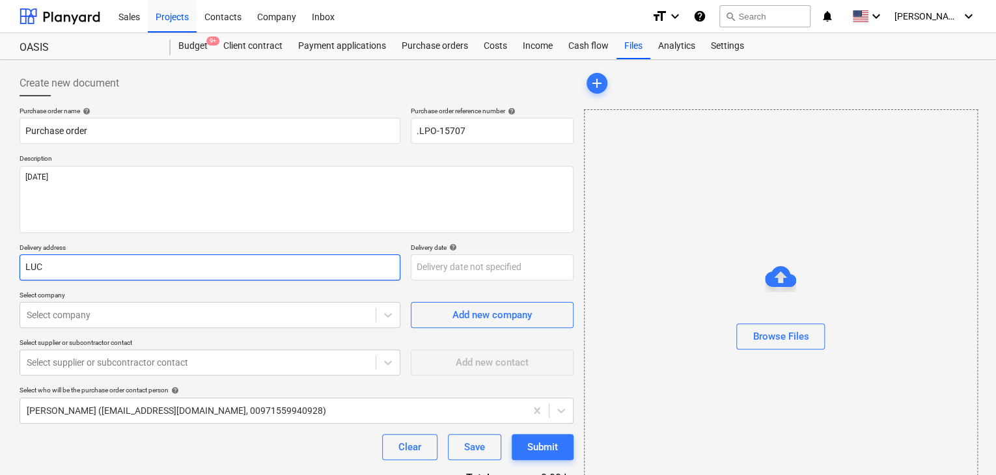
type input "LUCK"
type textarea "x"
type input "LUCKY"
type textarea "x"
type input "LUCKY"
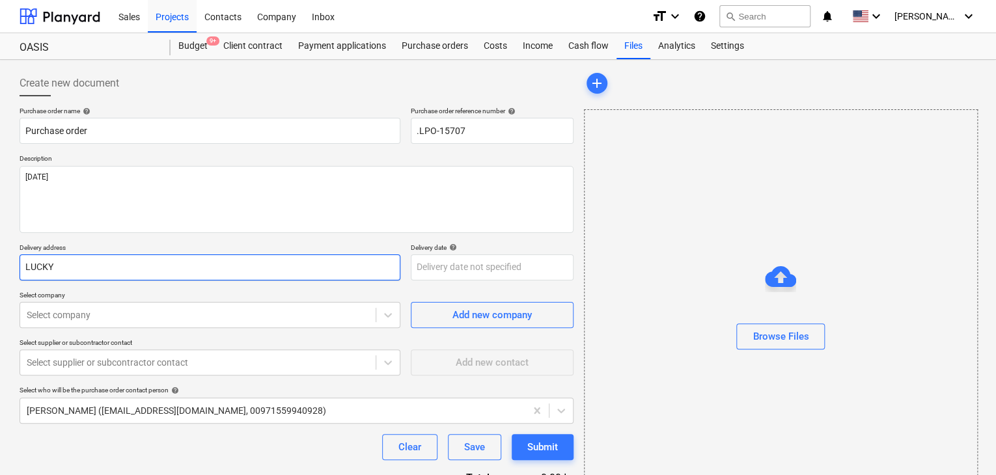
type textarea "x"
type input "LUCKY E"
type textarea "x"
type input "LUCKY EN"
type textarea "x"
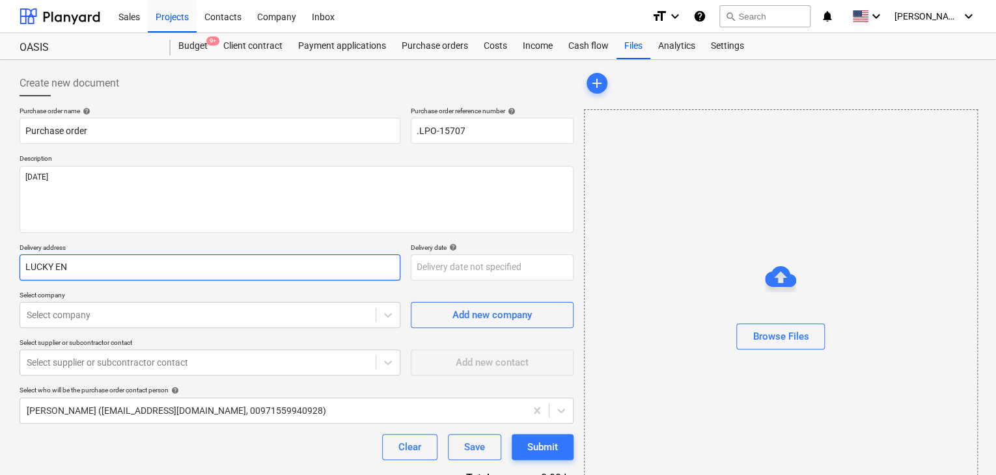
type input "LUCKY ENG"
type textarea "x"
type input "LUCKY ENGI"
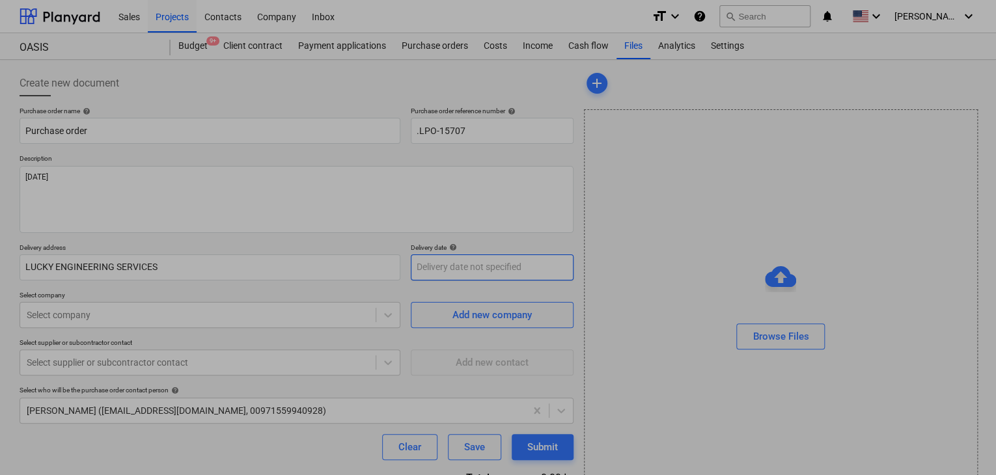
click at [441, 268] on body "Sales Projects Contacts Company Inbox format_size keyboard_arrow_down help sear…" at bounding box center [498, 237] width 996 height 475
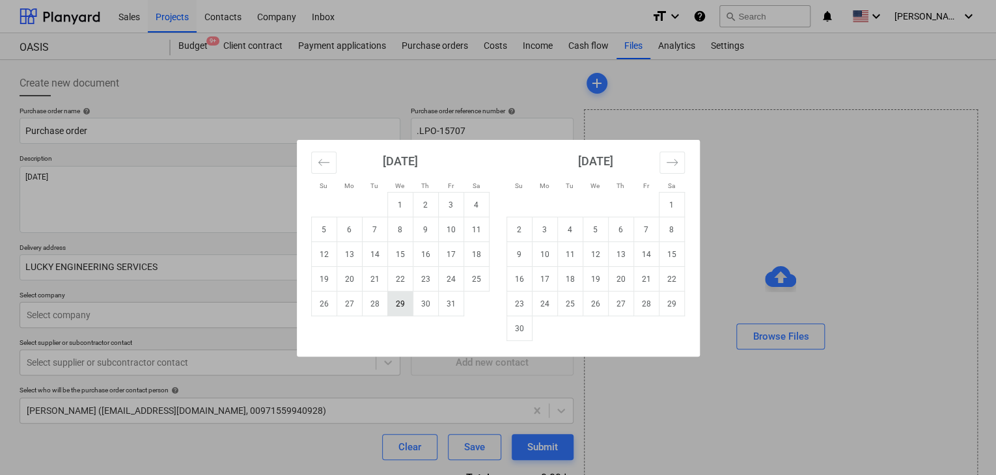
click at [402, 311] on td "29" at bounding box center [399, 304] width 25 height 25
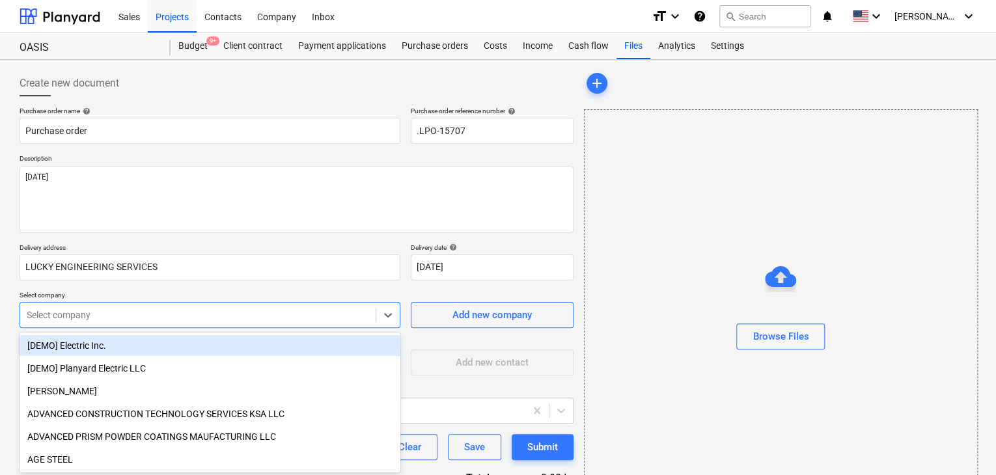
scroll to position [61, 0]
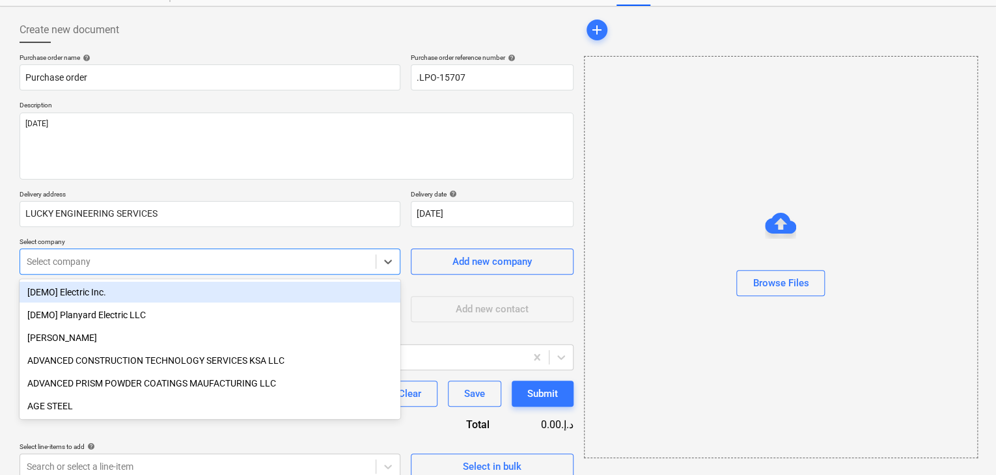
click at [169, 304] on body "Sales Projects Contacts Company Inbox format_size keyboard_arrow_down help sear…" at bounding box center [498, 184] width 996 height 475
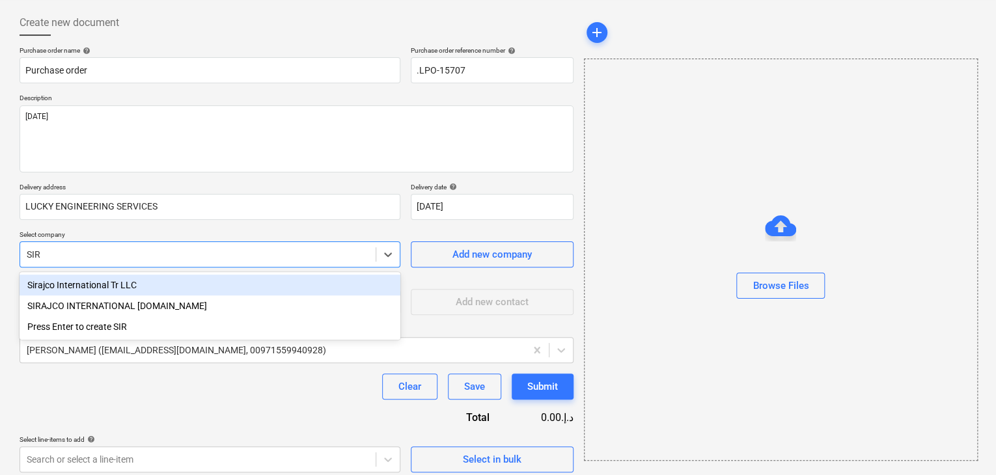
click at [177, 284] on div "Sirajco International Tr LLC" at bounding box center [210, 285] width 381 height 21
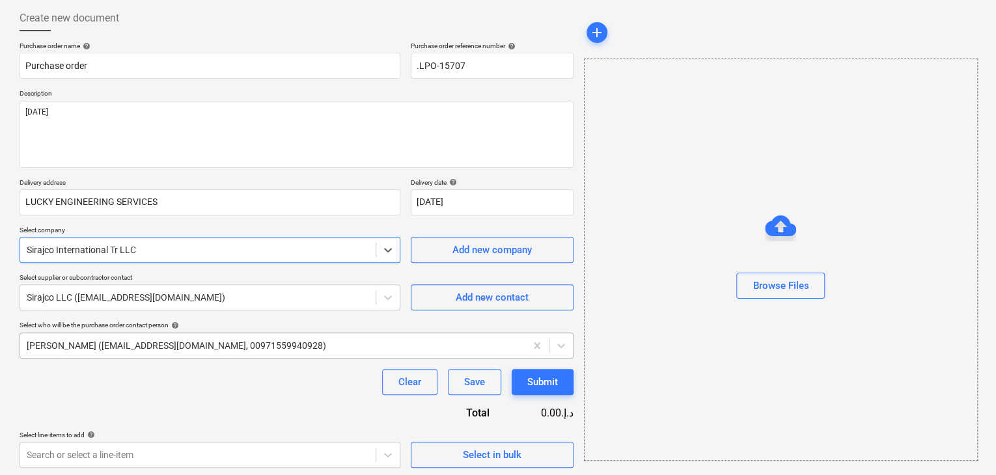
scroll to position [68, 0]
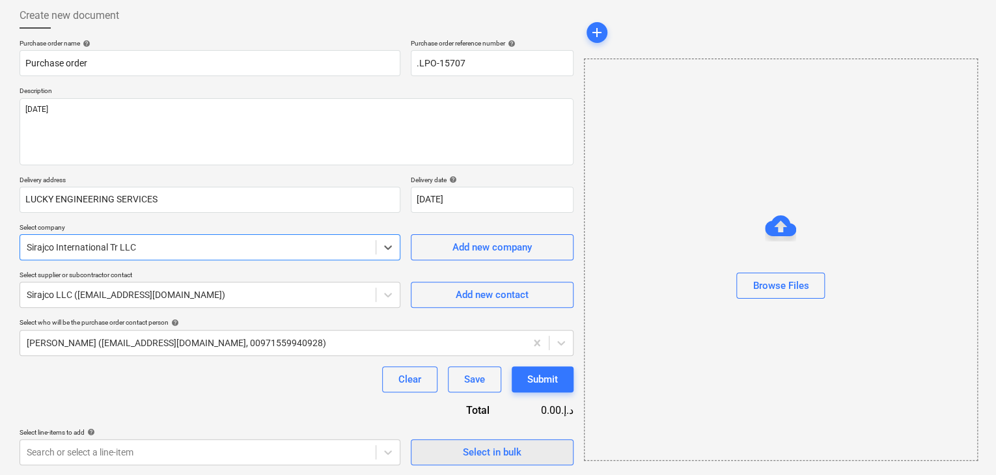
click at [476, 462] on button "Select in bulk" at bounding box center [492, 452] width 163 height 26
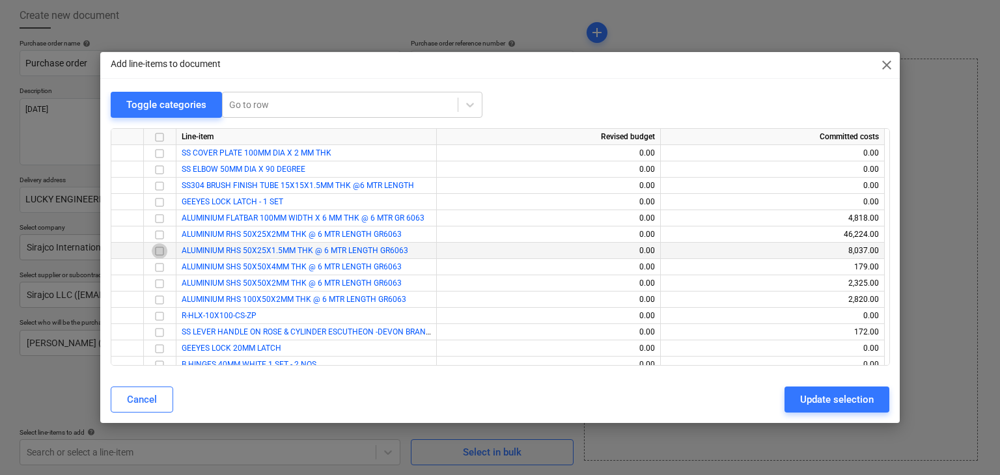
click at [161, 252] on input "checkbox" at bounding box center [160, 251] width 16 height 16
click at [161, 286] on input "checkbox" at bounding box center [160, 284] width 16 height 16
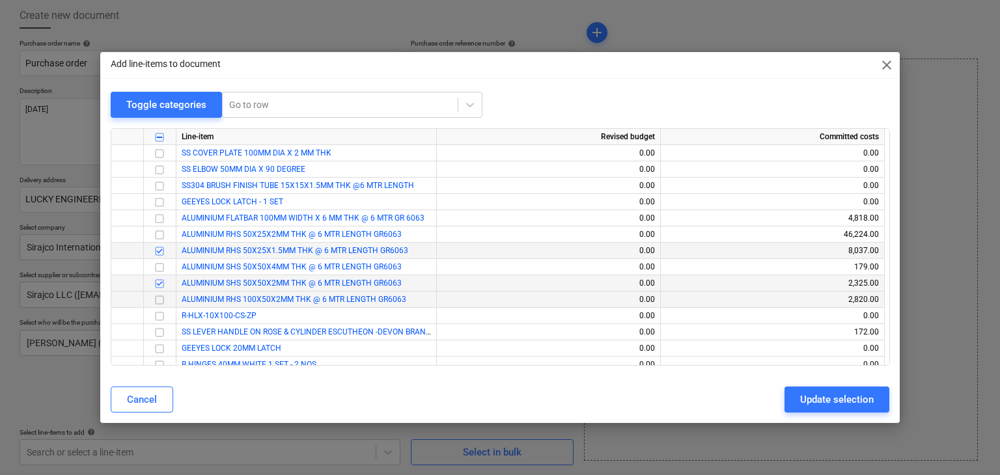
click at [159, 301] on input "checkbox" at bounding box center [160, 300] width 16 height 16
drag, startPoint x: 818, startPoint y: 406, endPoint x: 767, endPoint y: 394, distance: 52.0
click at [818, 406] on div "Update selection" at bounding box center [837, 399] width 74 height 17
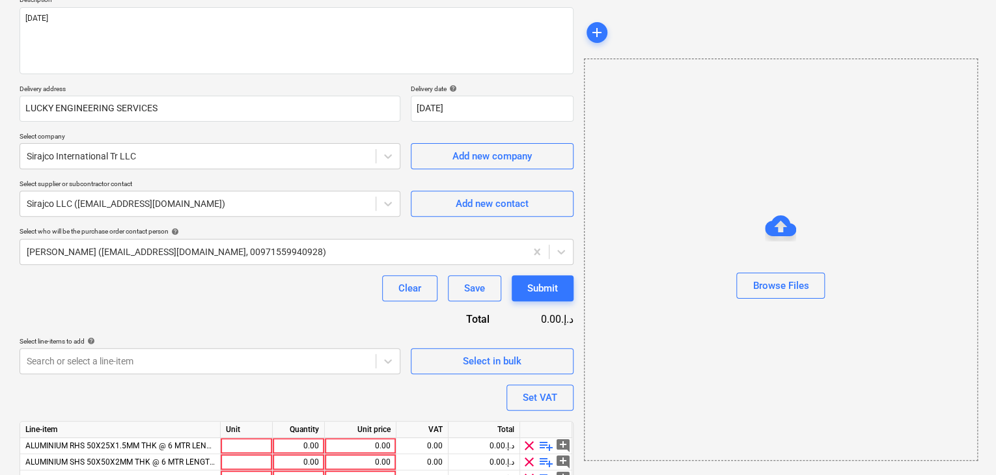
scroll to position [223, 0]
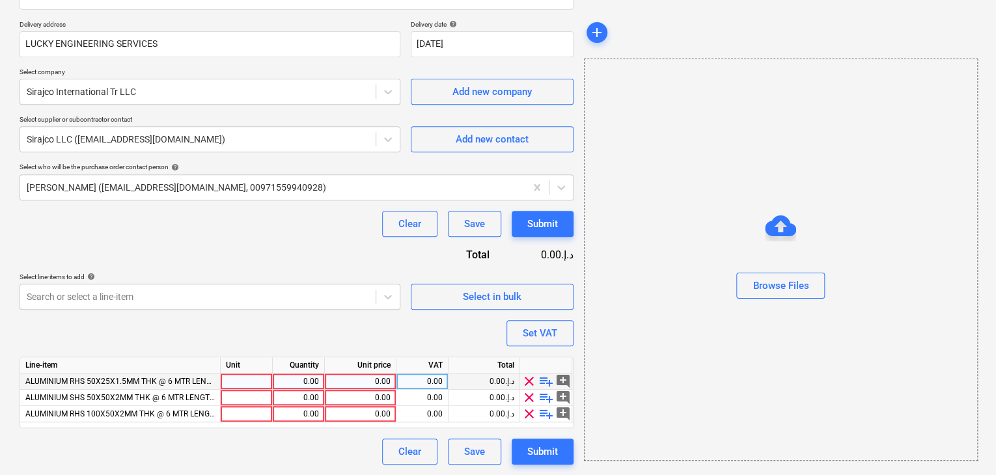
click at [240, 380] on div at bounding box center [247, 382] width 52 height 16
click at [300, 378] on div "0.00" at bounding box center [298, 382] width 41 height 16
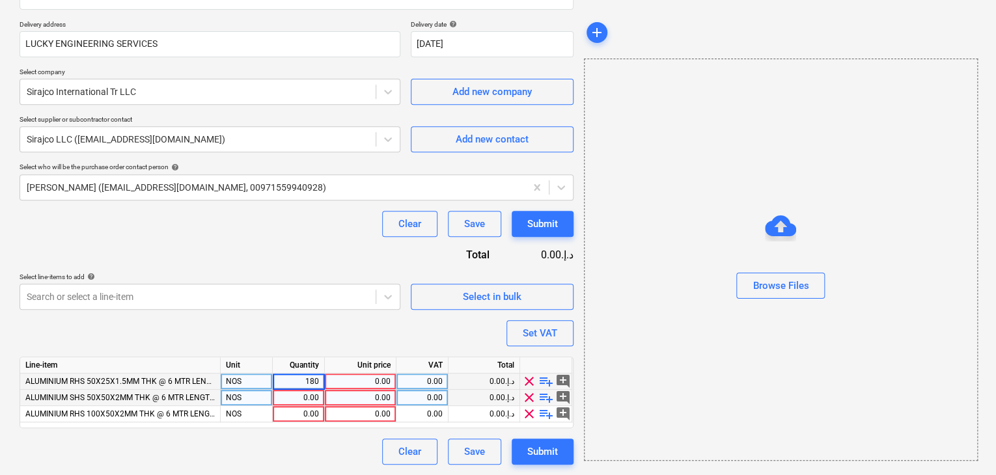
click at [286, 393] on div "0.00" at bounding box center [298, 398] width 41 height 16
click at [341, 386] on div "0.00" at bounding box center [360, 382] width 61 height 16
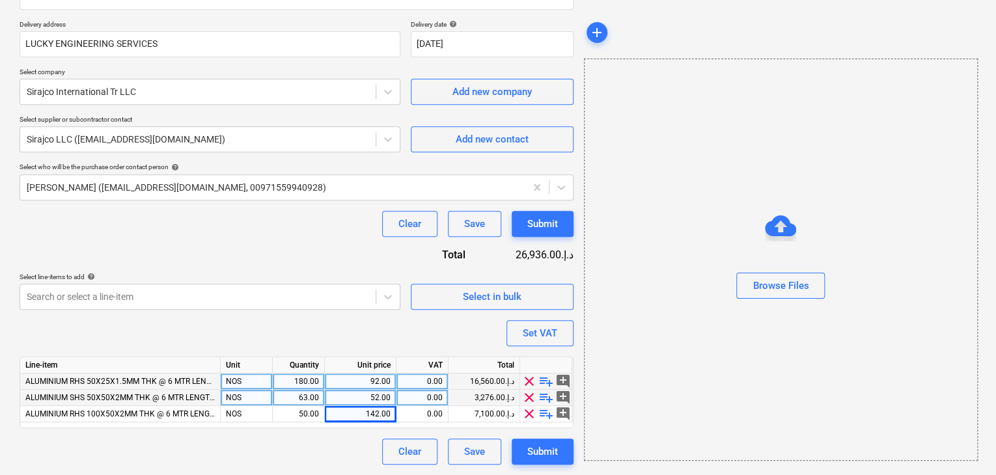
click at [615, 344] on div "Browse Files" at bounding box center [781, 260] width 394 height 402
click at [539, 327] on div "Set VAT" at bounding box center [540, 333] width 35 height 17
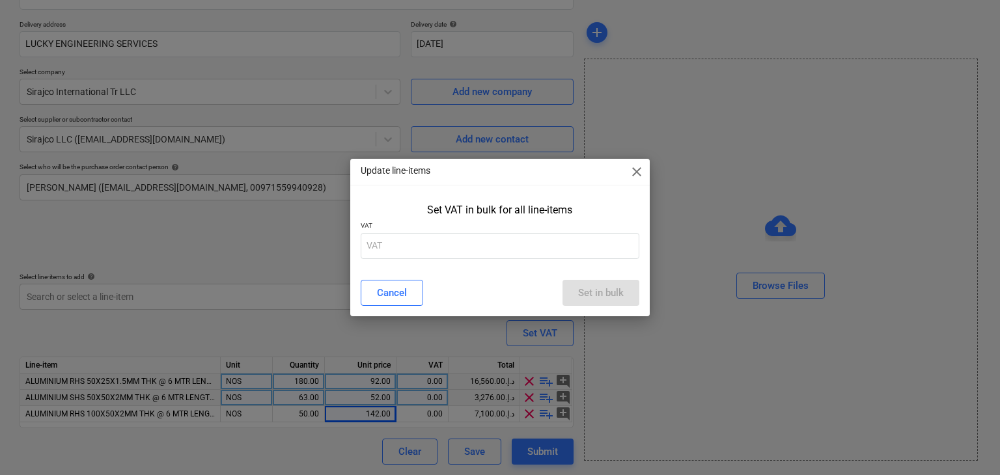
click at [641, 173] on span "close" at bounding box center [637, 172] width 16 height 16
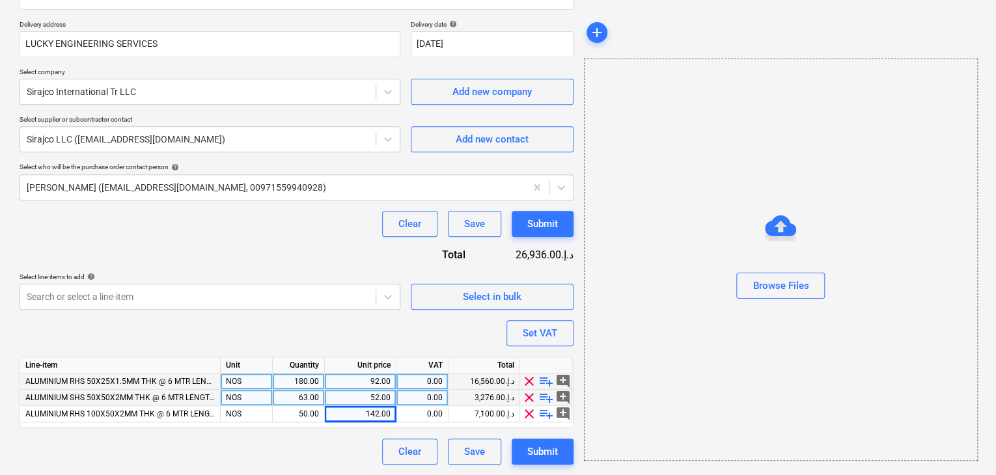
click at [355, 399] on div "52.00" at bounding box center [360, 398] width 61 height 16
click at [366, 374] on div "92.00" at bounding box center [360, 382] width 61 height 16
click at [355, 393] on div "52.00" at bounding box center [360, 398] width 61 height 16
click at [674, 273] on div "Browse Files" at bounding box center [781, 259] width 393 height 99
click at [554, 332] on div "Set VAT" at bounding box center [540, 333] width 35 height 17
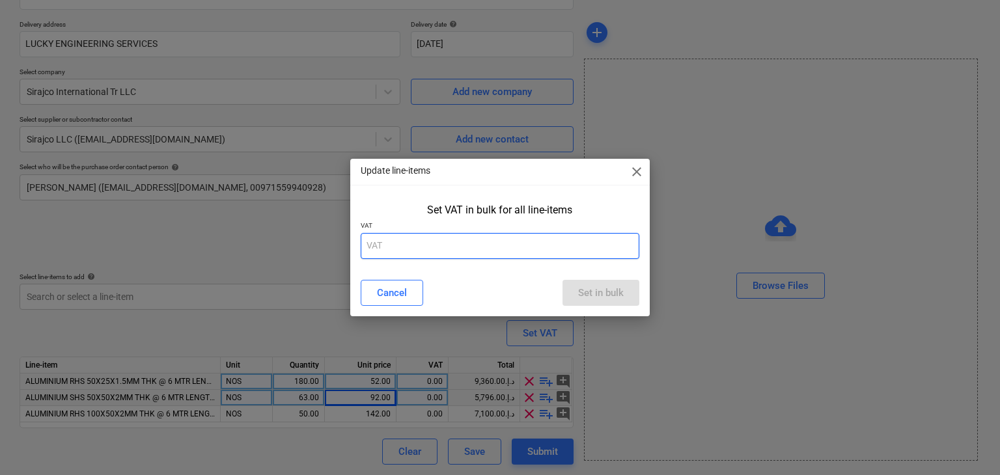
click at [422, 238] on input "text" at bounding box center [500, 246] width 279 height 26
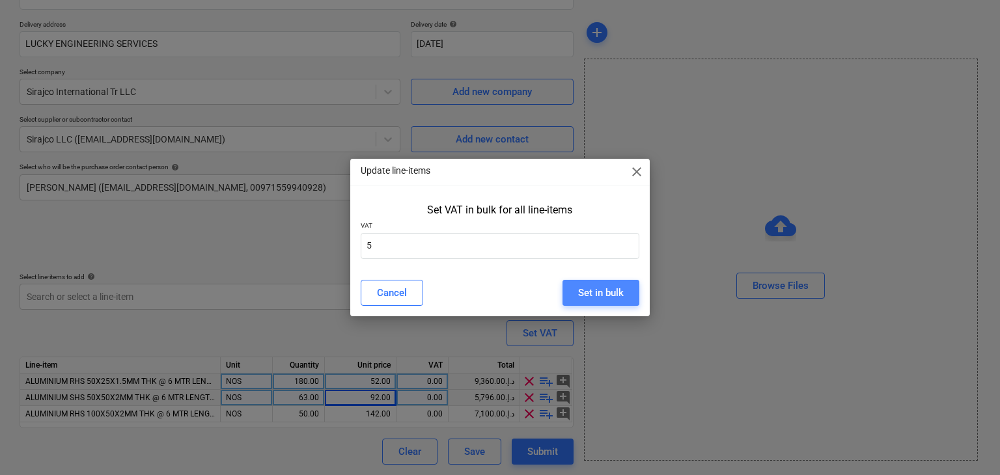
click at [581, 291] on div "Set in bulk" at bounding box center [601, 292] width 46 height 17
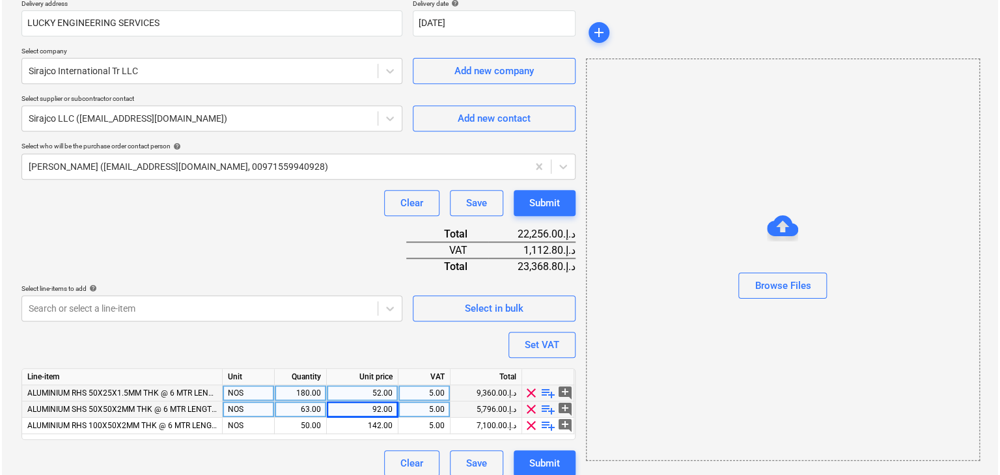
scroll to position [255, 0]
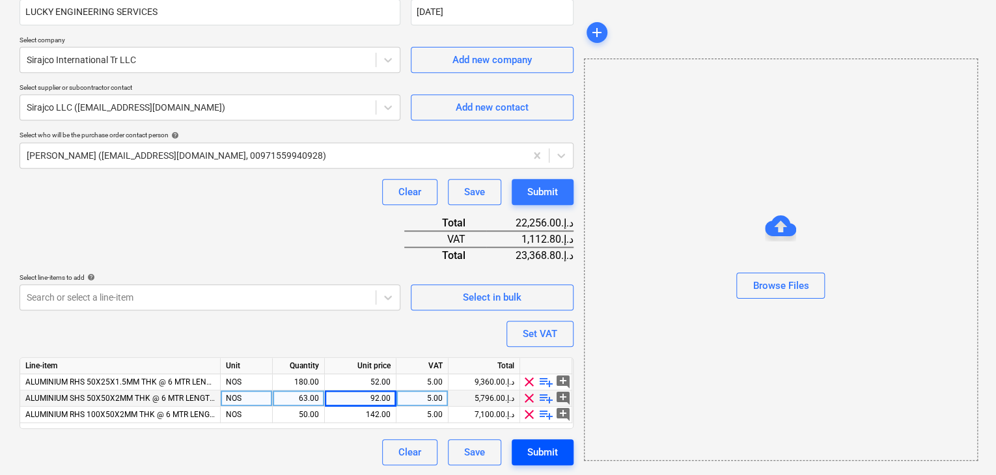
click at [527, 445] on div "Submit" at bounding box center [542, 452] width 31 height 17
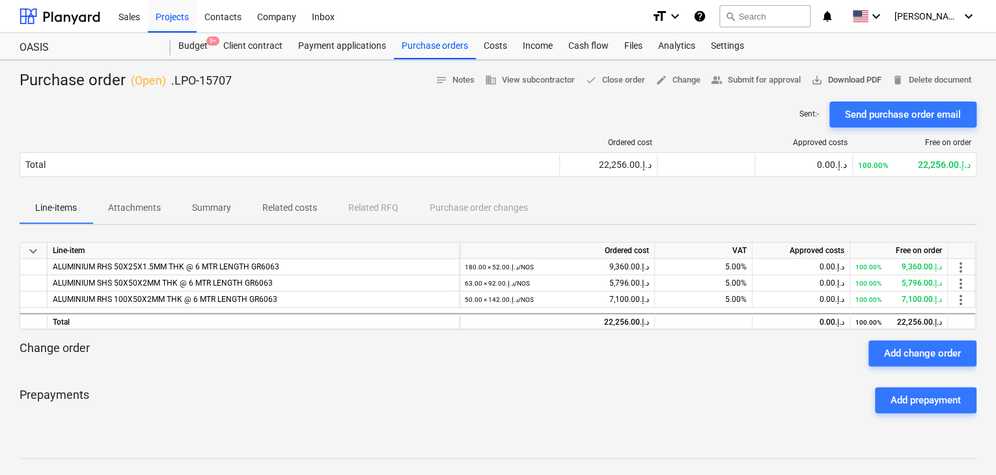
click at [864, 76] on span "save_alt Download PDF" at bounding box center [846, 80] width 70 height 15
